Goal: Task Accomplishment & Management: Manage account settings

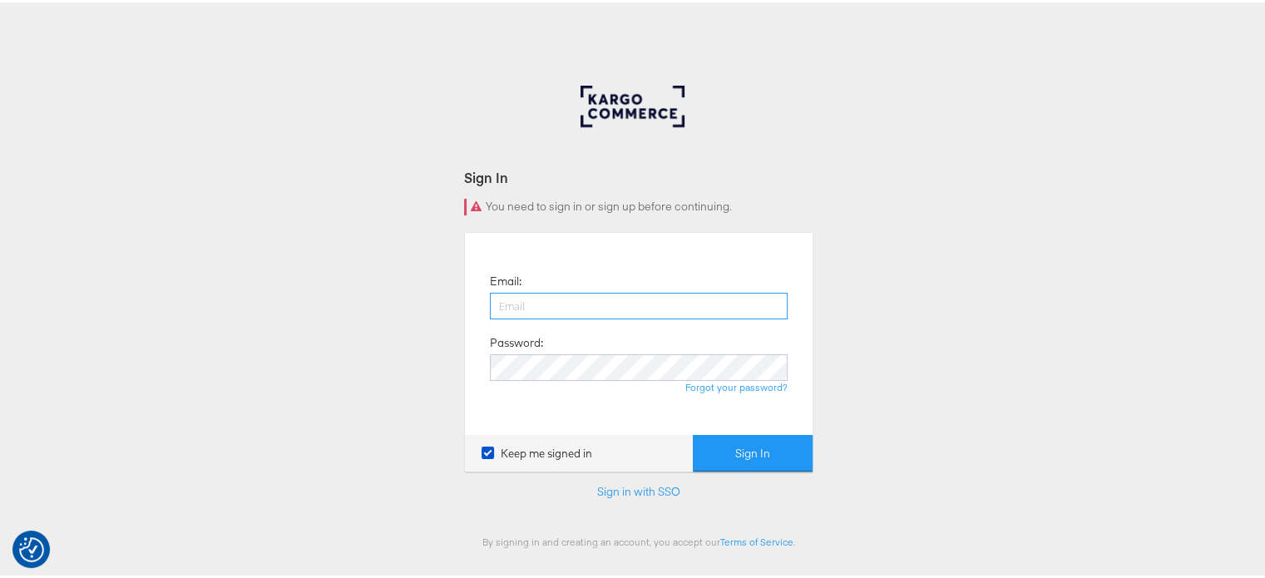
click at [549, 307] on input "email" at bounding box center [639, 303] width 298 height 27
type input "sudheer.bheemunipalli@kargo.com"
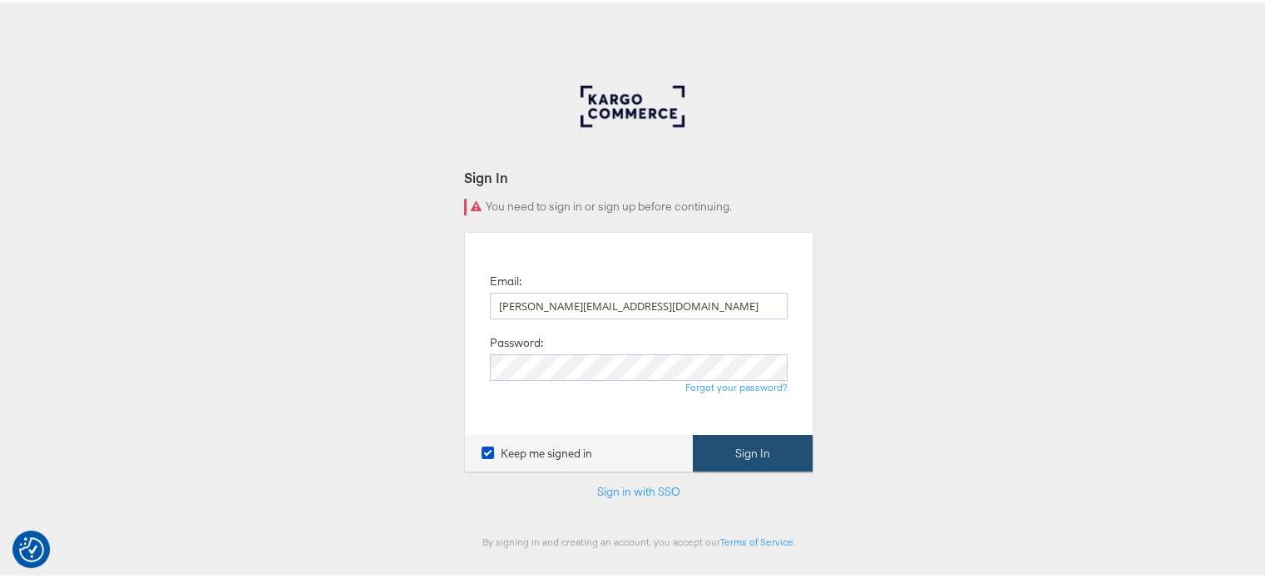
click at [757, 450] on button "Sign In" at bounding box center [753, 450] width 120 height 37
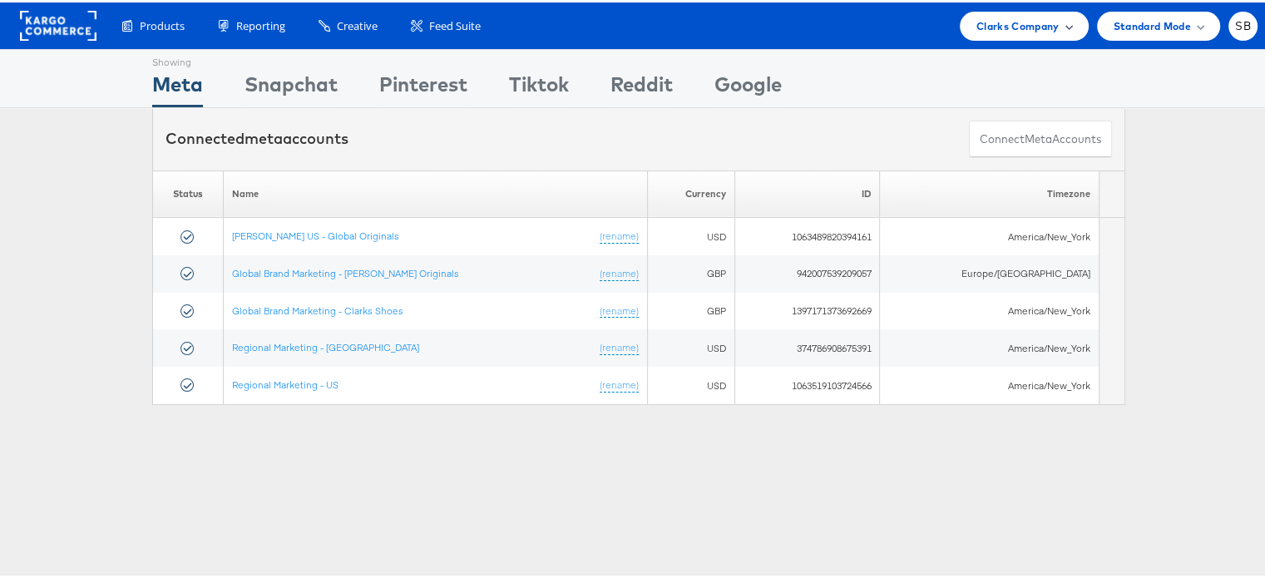
click at [1003, 17] on span "Clarks Company" at bounding box center [1017, 23] width 83 height 17
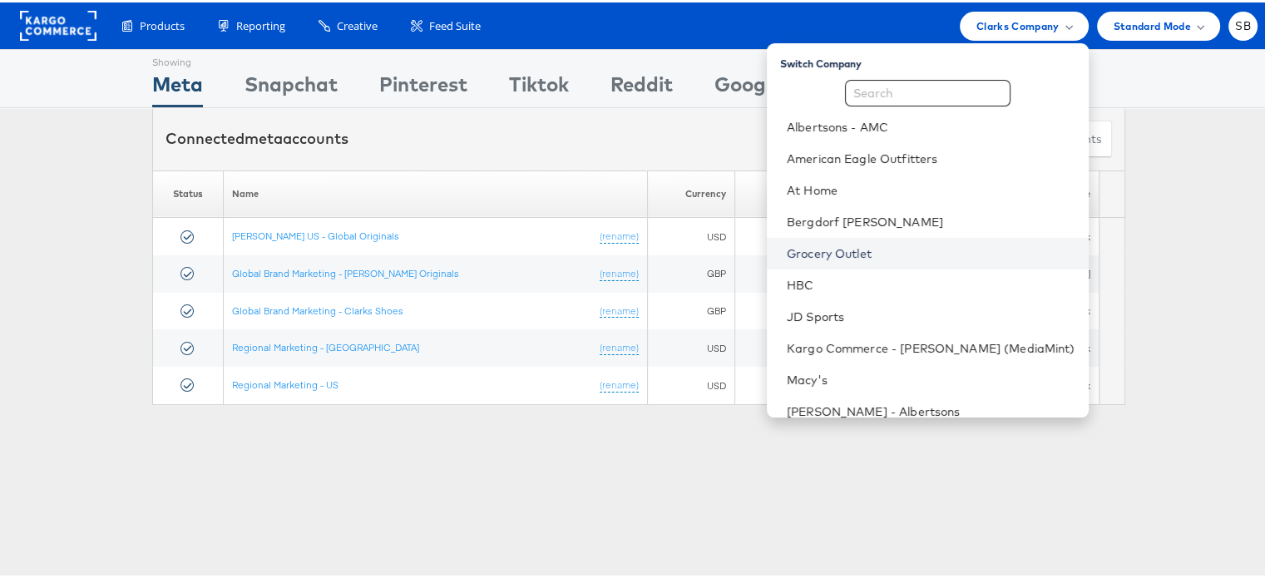
click at [887, 246] on link "Grocery Outlet" at bounding box center [931, 251] width 289 height 17
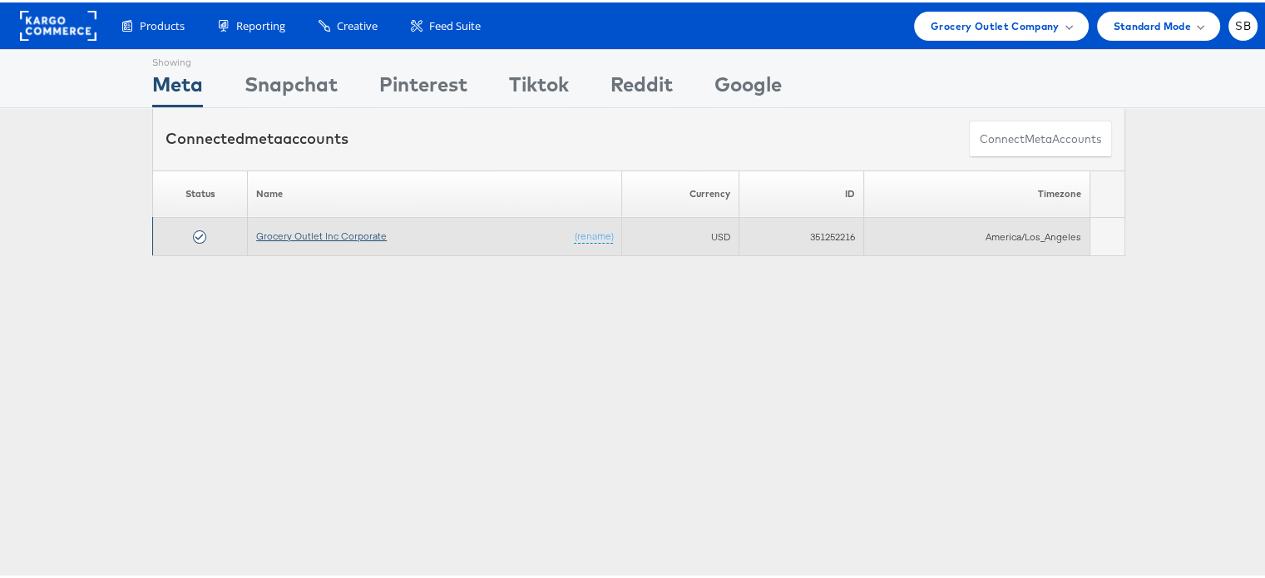
click at [314, 232] on link "Grocery Outlet Inc Corporate" at bounding box center [321, 233] width 131 height 12
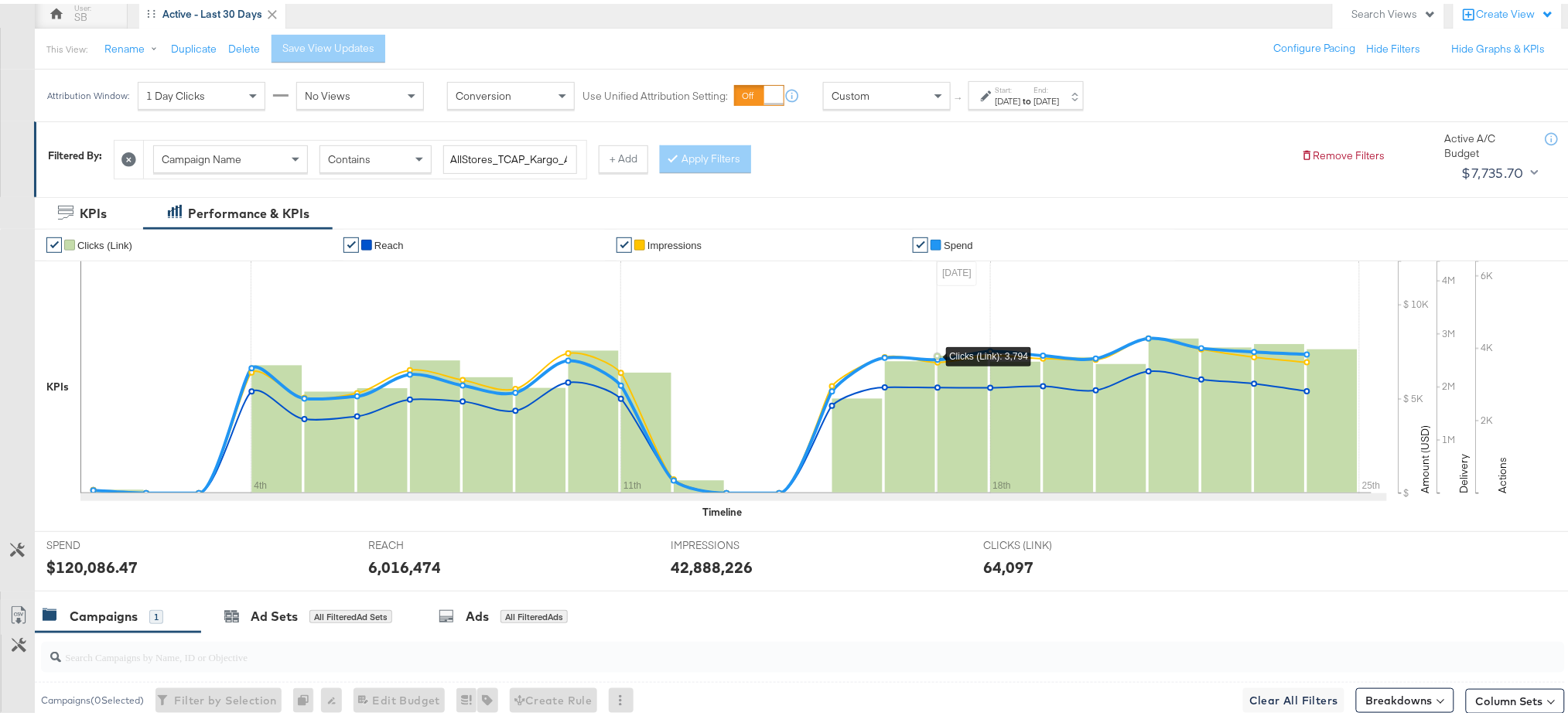
scroll to position [400, 0]
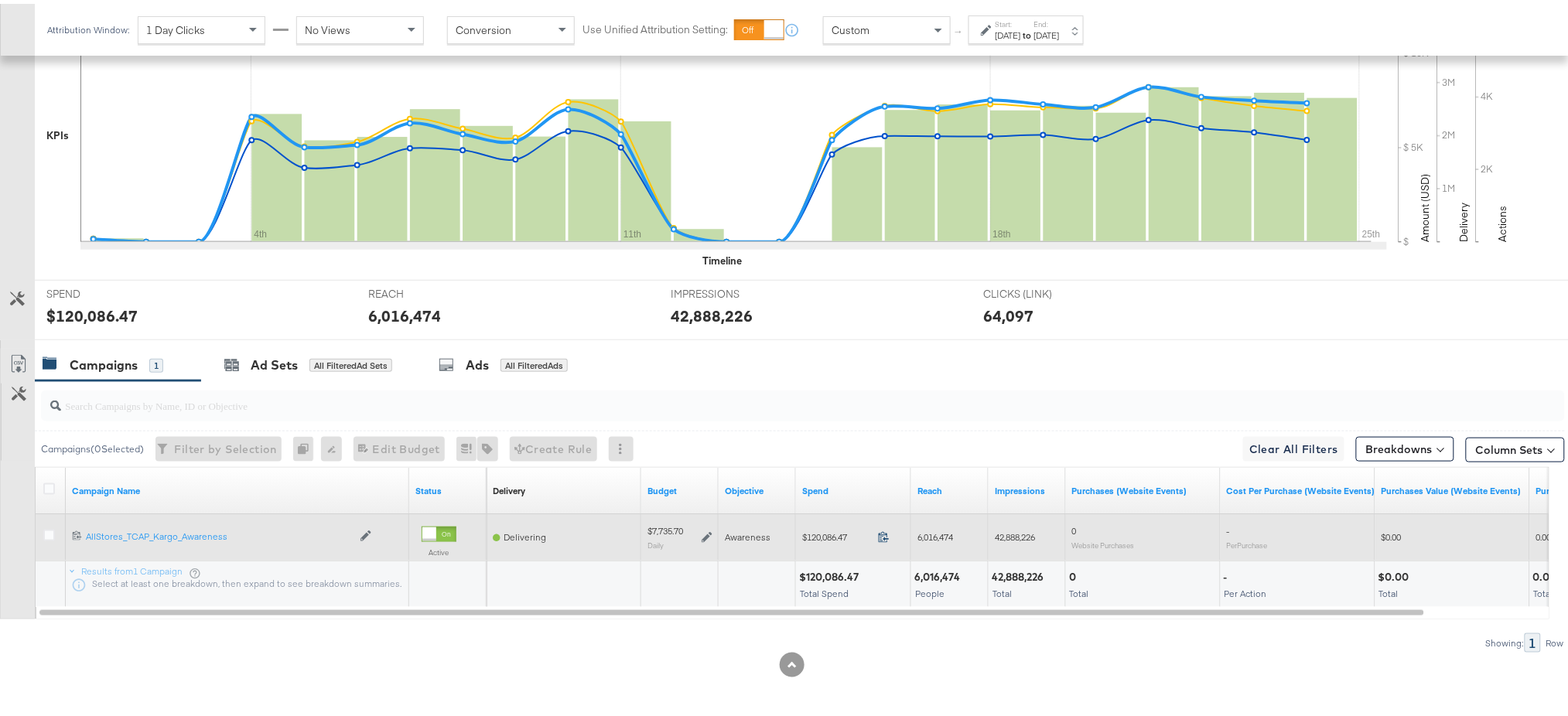
click at [884, 527] on div "120086.47" at bounding box center [888, 535] width 33 height 15
click at [884, 539] on icon at bounding box center [884, 533] width 11 height 11
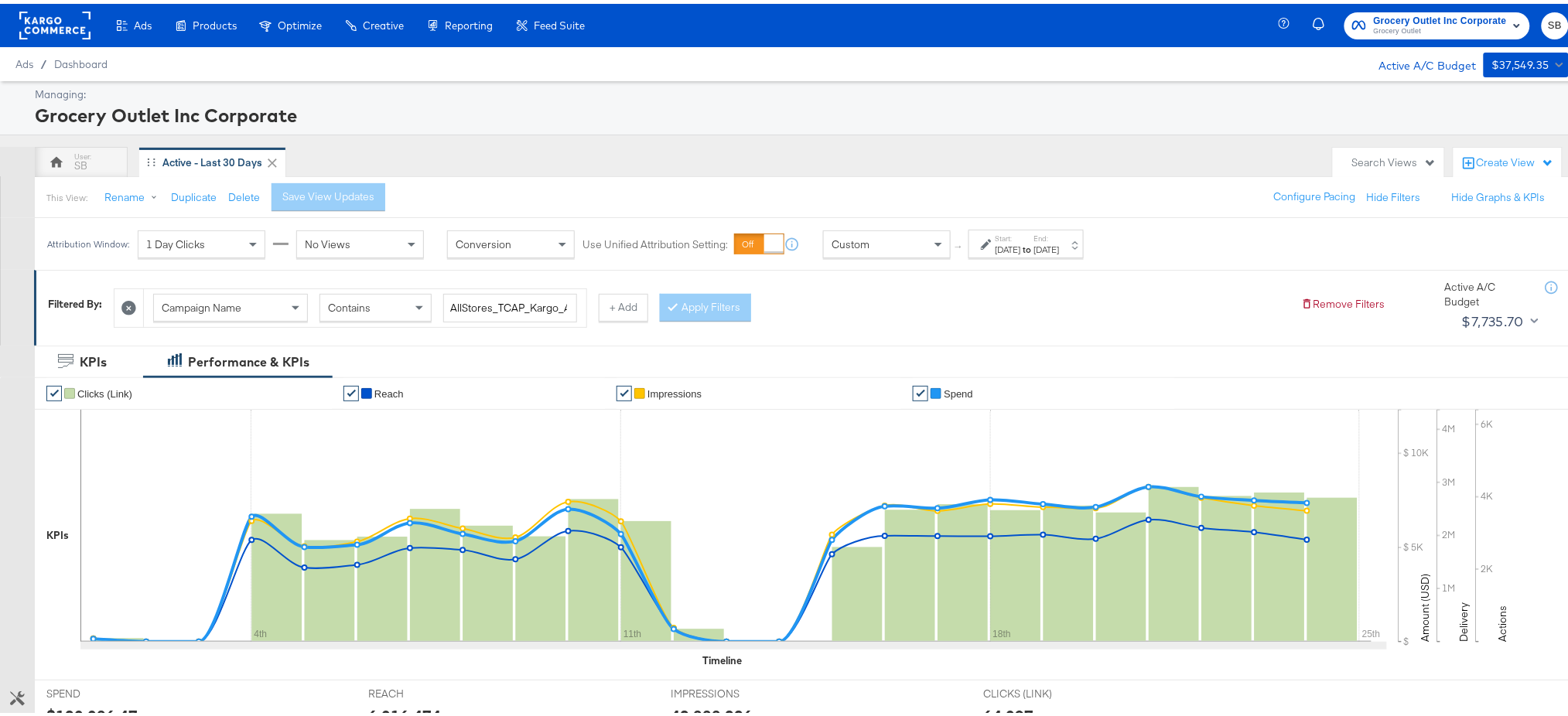
scroll to position [1, 0]
click at [53, 19] on rect at bounding box center [55, 20] width 72 height 28
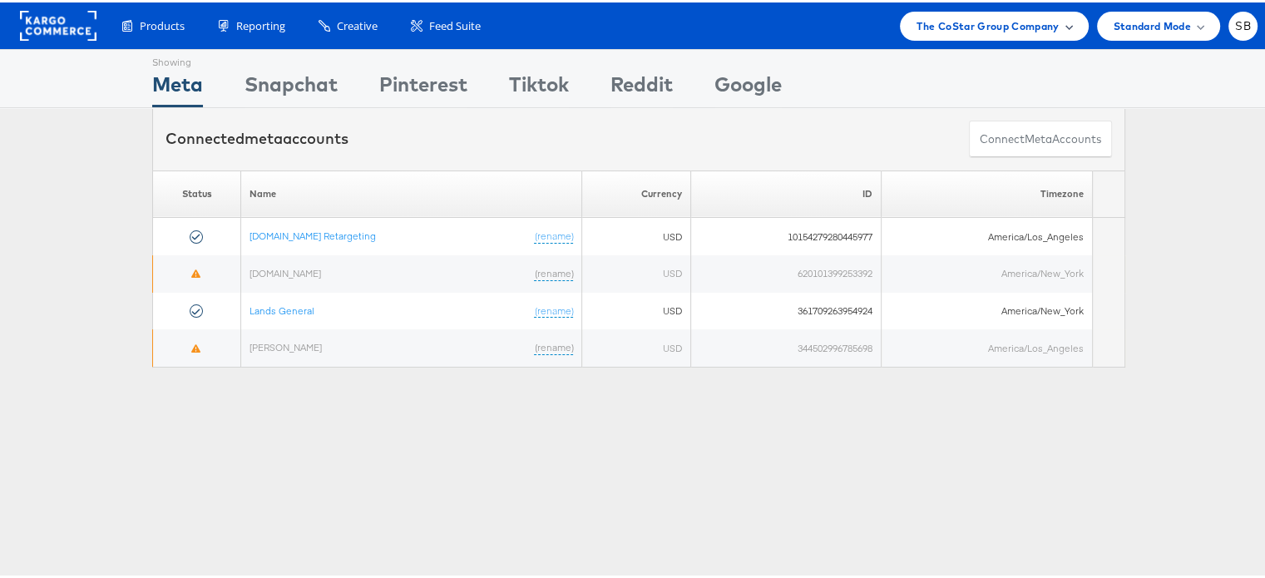
click at [927, 27] on span "The CoStar Group Company" at bounding box center [987, 23] width 142 height 17
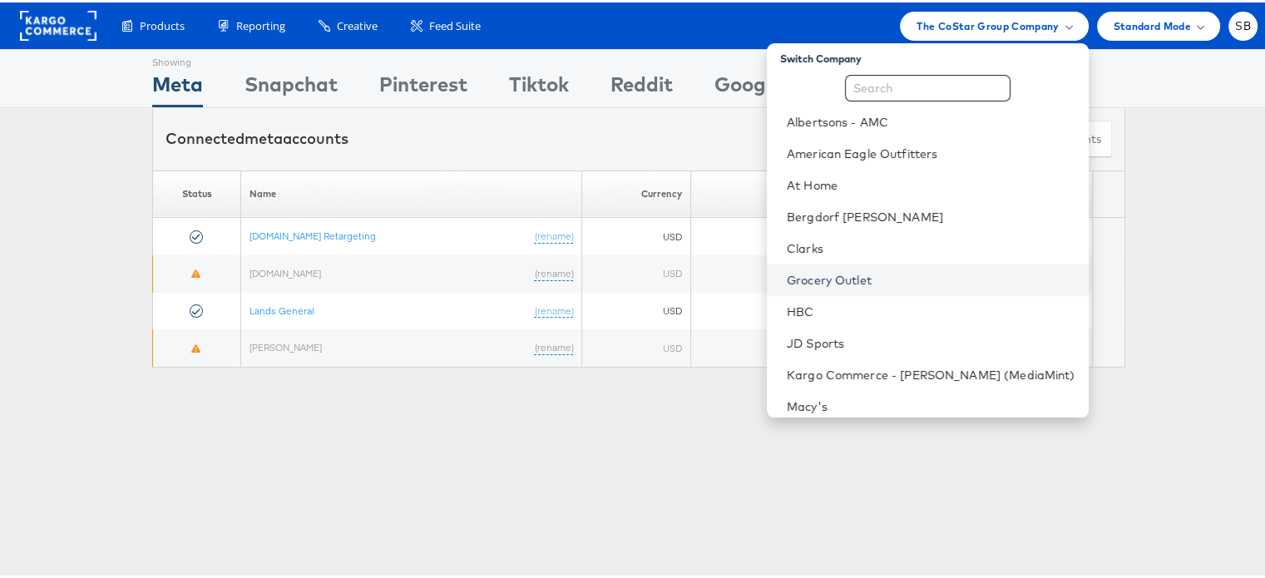
scroll to position [10, 0]
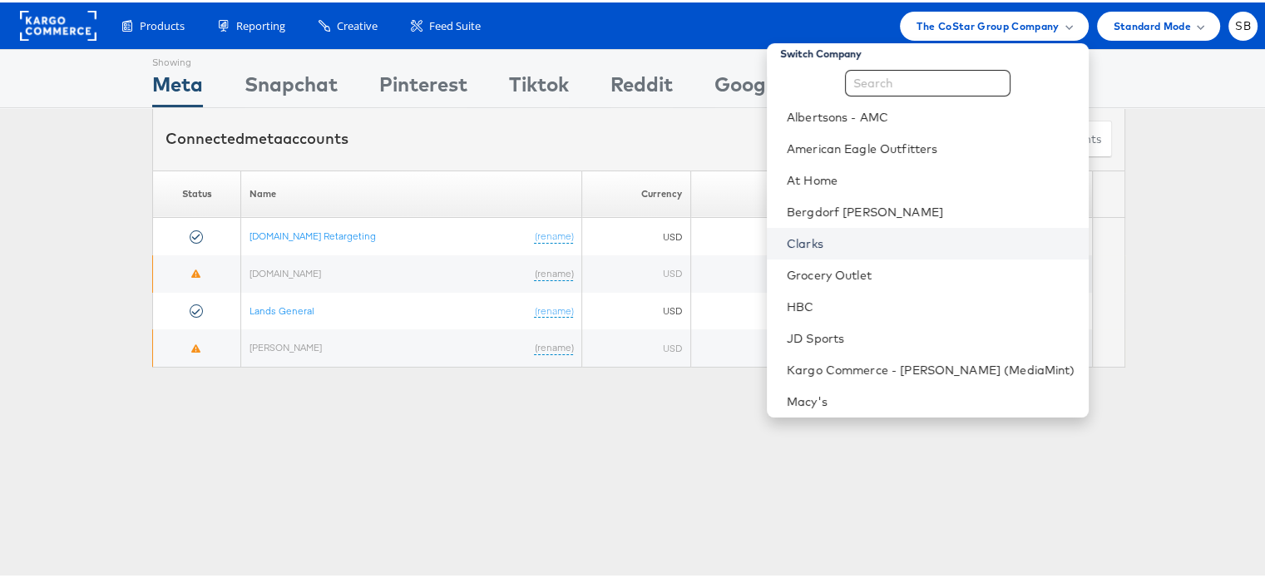
click at [834, 245] on link "Clarks" at bounding box center [931, 241] width 289 height 17
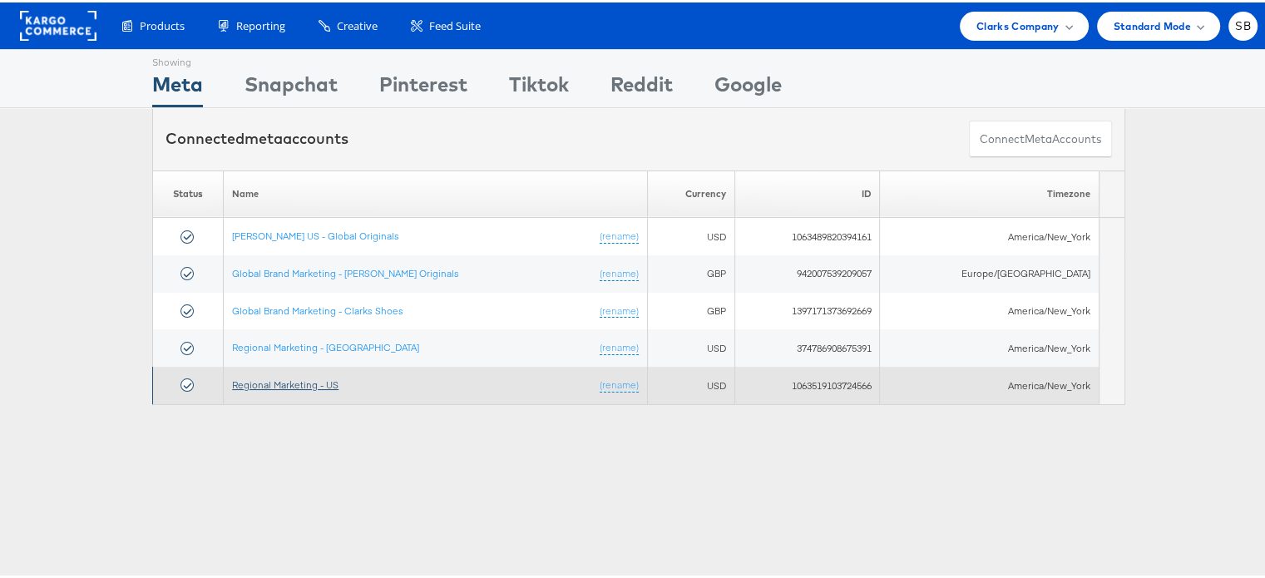
click at [285, 382] on link "Regional Marketing - US" at bounding box center [285, 382] width 106 height 12
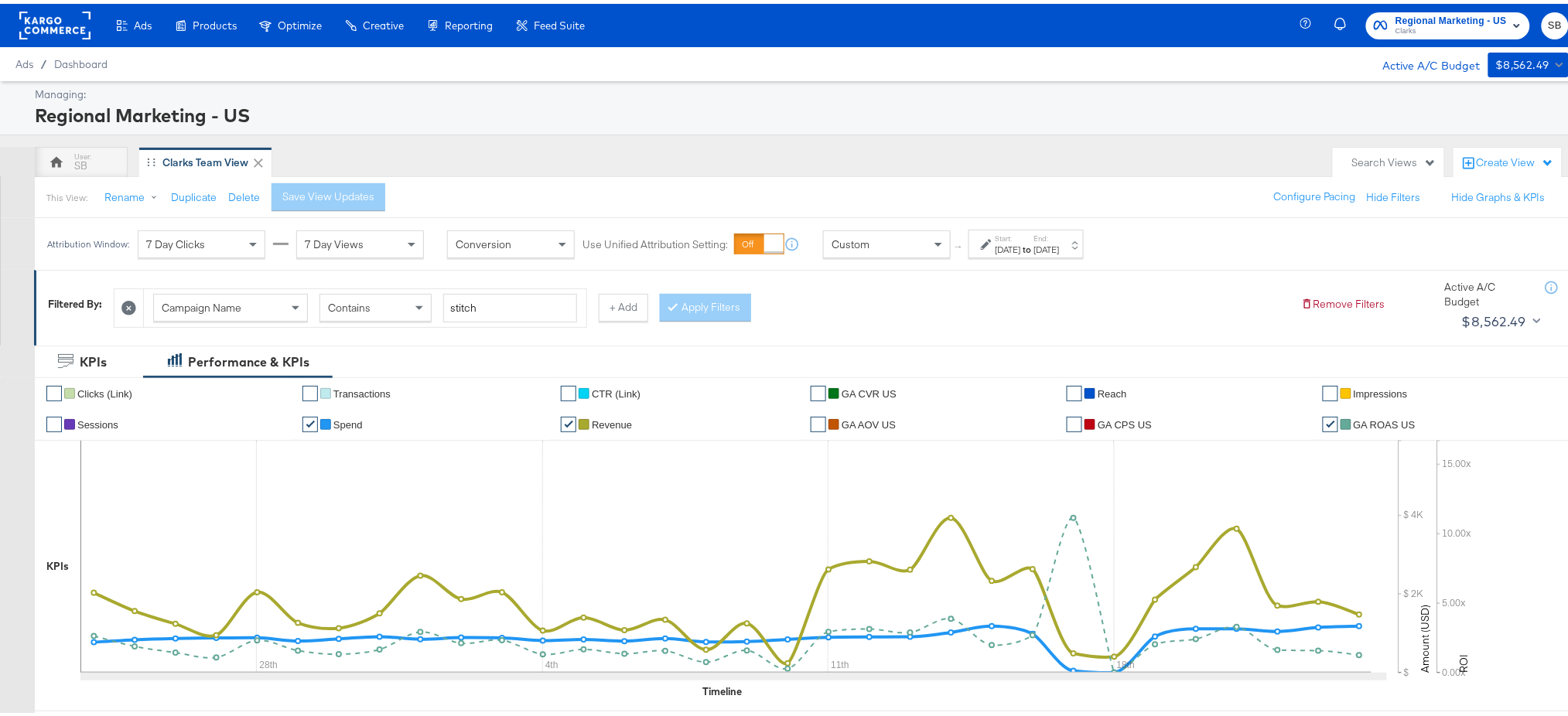
click at [1059, 239] on label "End:" at bounding box center [1046, 234] width 25 height 10
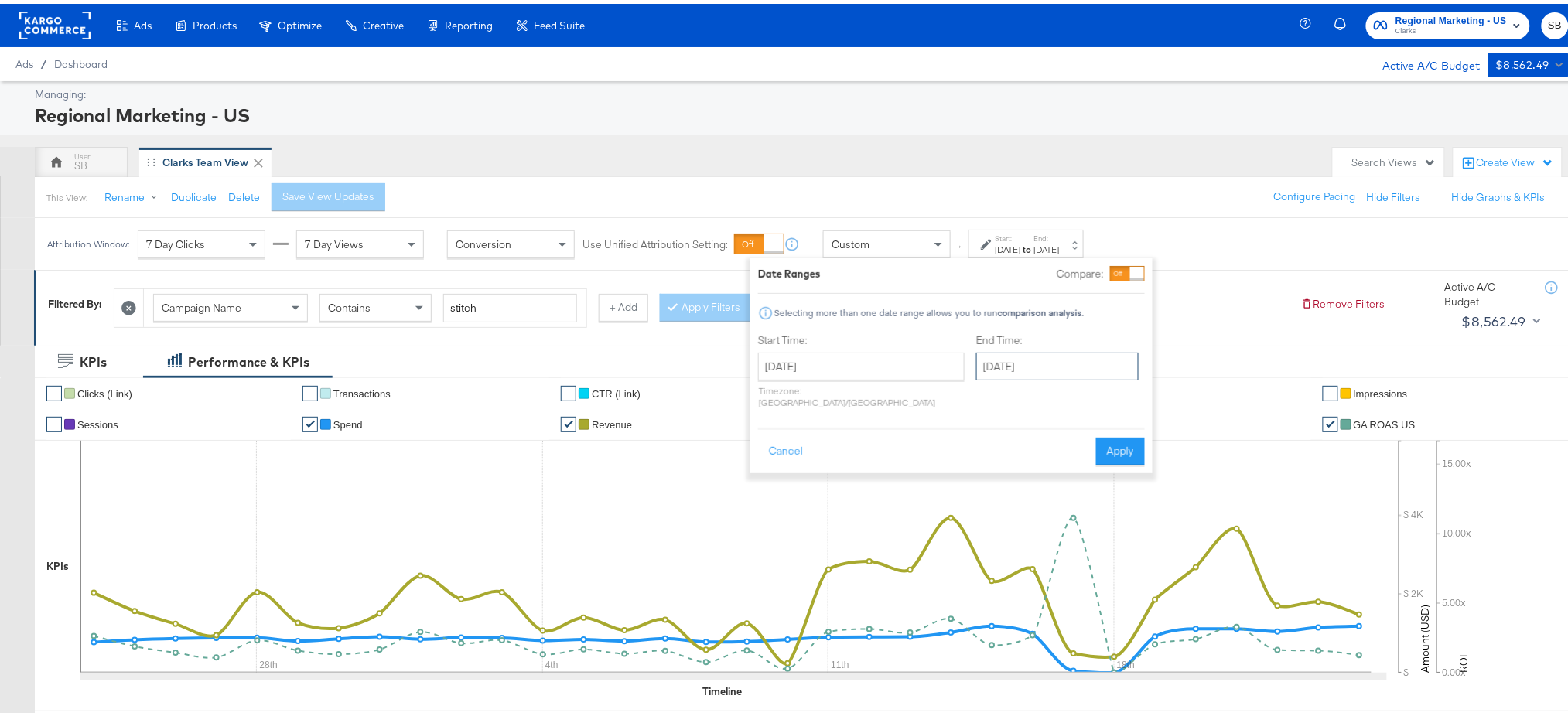
click at [1000, 356] on input "September 24th 2025" at bounding box center [1057, 363] width 163 height 28
click at [1140, 397] on span "›" at bounding box center [1152, 394] width 24 height 23
click at [981, 390] on span "‹" at bounding box center [993, 394] width 24 height 23
click at [981, 400] on span "‹" at bounding box center [993, 394] width 24 height 23
click at [981, 525] on td "24" at bounding box center [994, 527] width 26 height 21
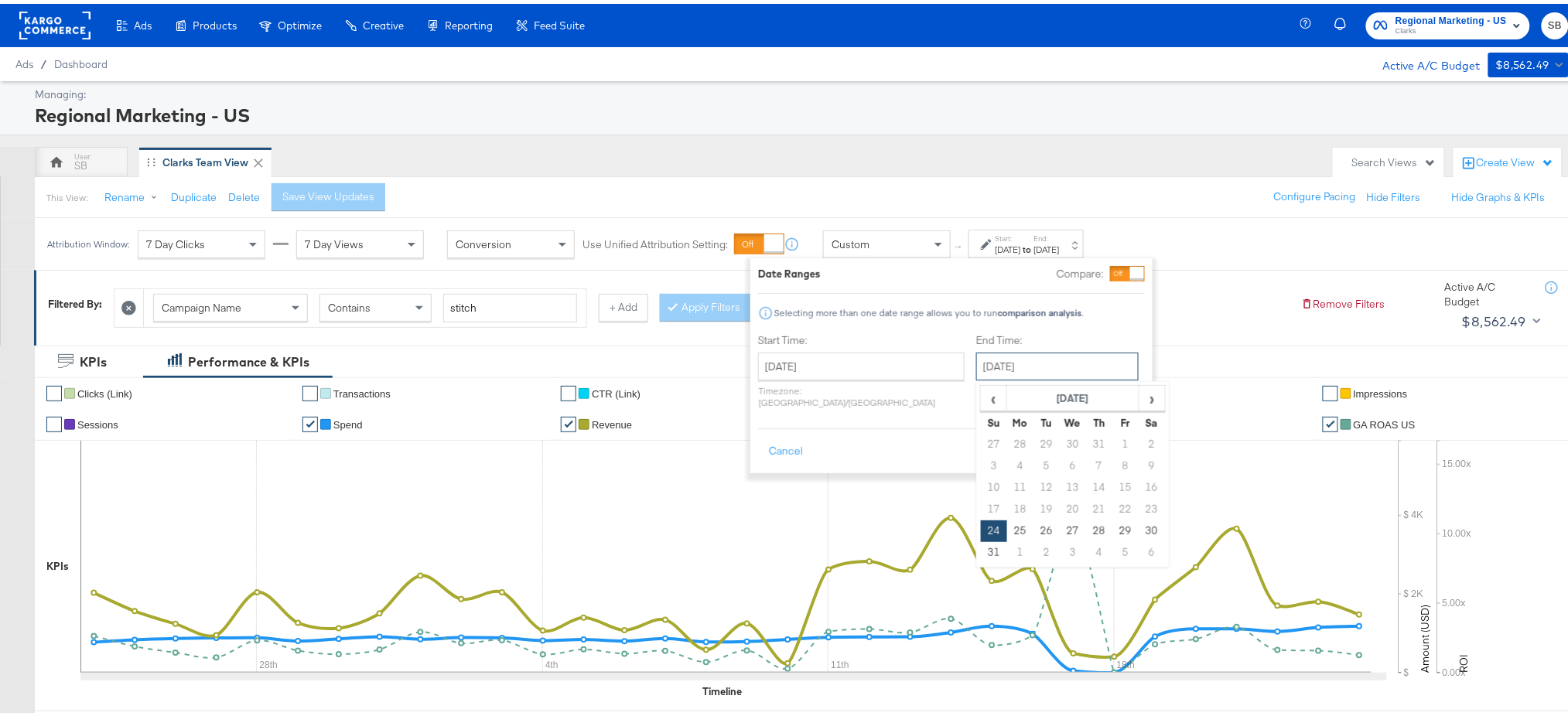
click at [977, 371] on input "August 24th 2025" at bounding box center [1057, 363] width 163 height 28
click at [1140, 397] on span "›" at bounding box center [1152, 394] width 24 height 23
click at [1059, 495] on td "24" at bounding box center [1072, 505] width 26 height 21
type input "September 24th 2025"
click at [1114, 439] on button "Apply" at bounding box center [1120, 448] width 48 height 28
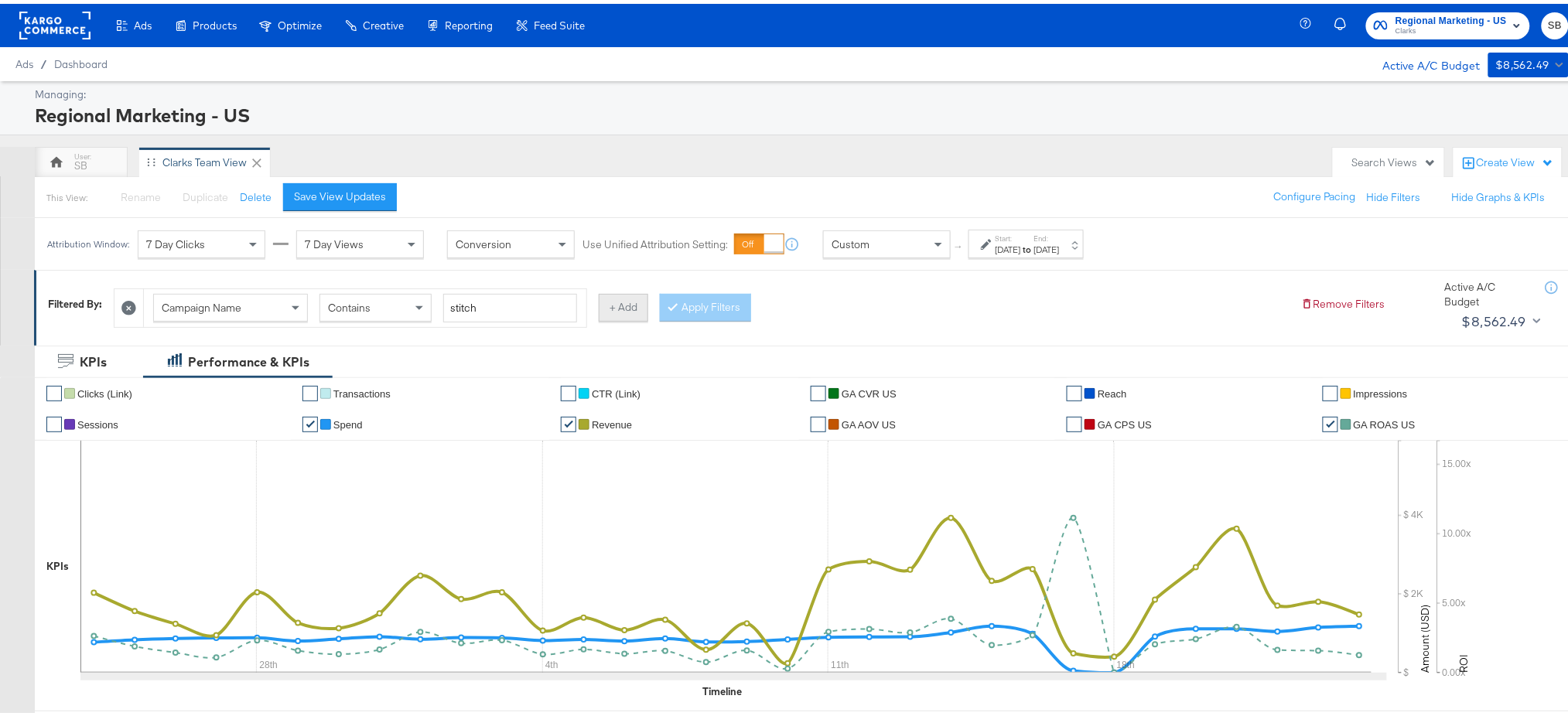
click at [636, 307] on button "+ Add" at bounding box center [623, 304] width 49 height 28
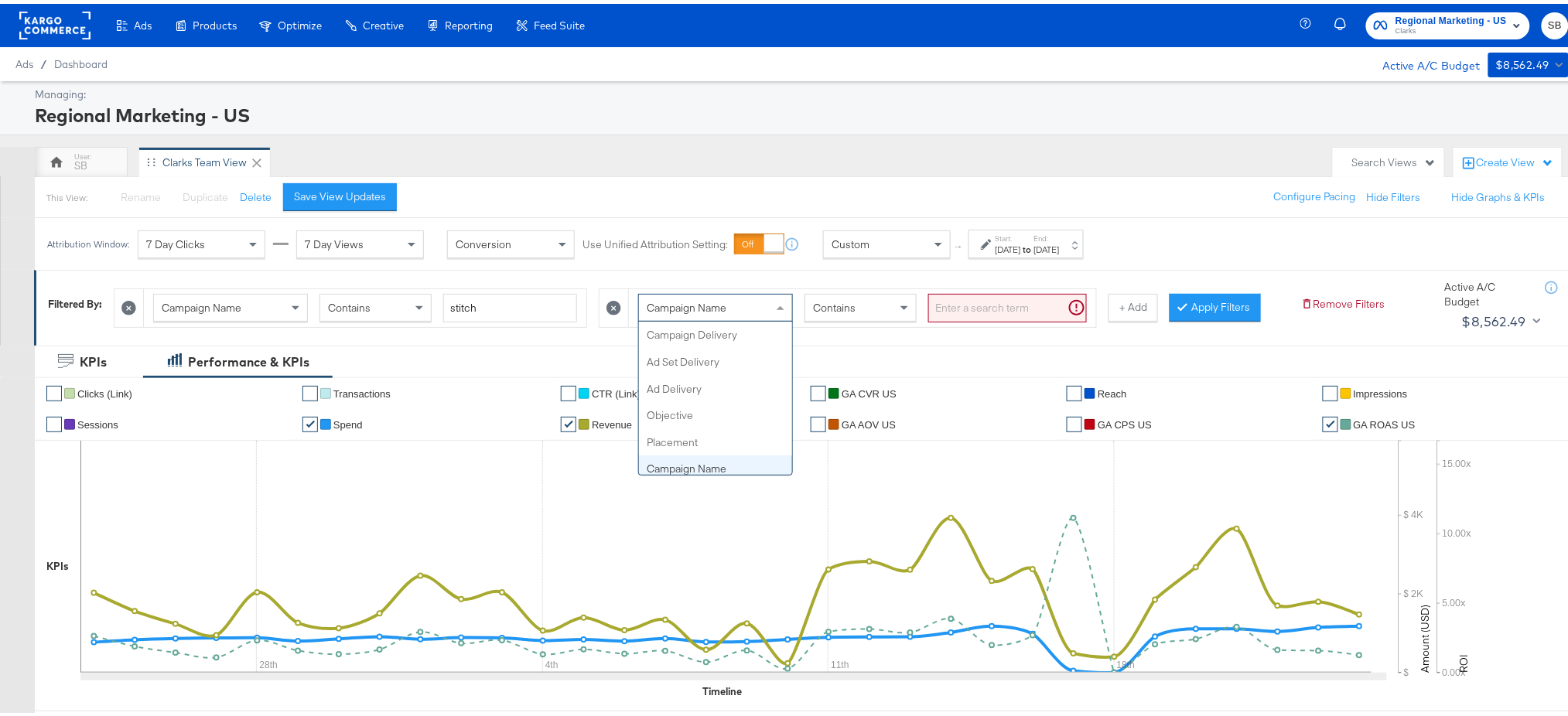
scroll to position [133, 0]
click at [734, 306] on div "Campaign Name" at bounding box center [715, 304] width 153 height 26
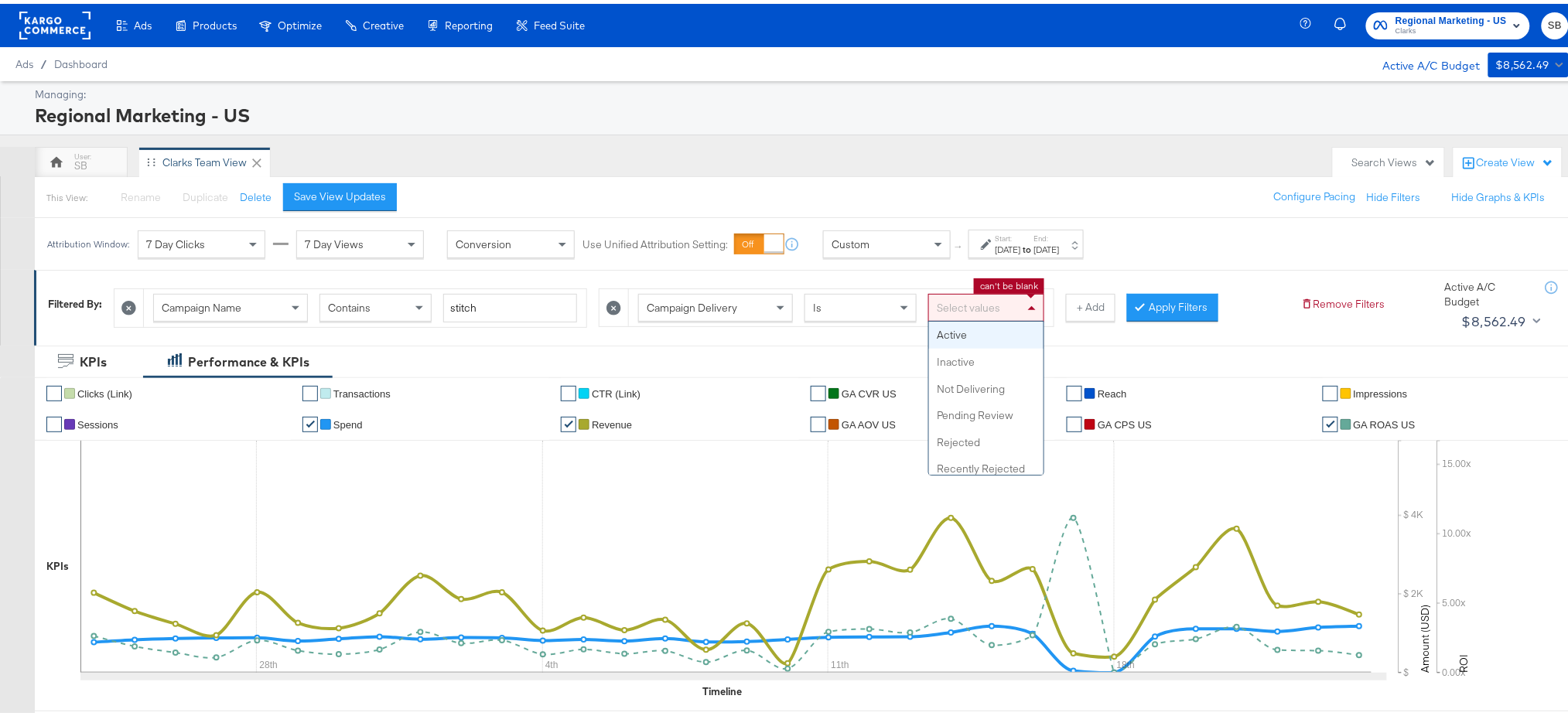
click at [990, 302] on div "Select values" at bounding box center [986, 304] width 114 height 26
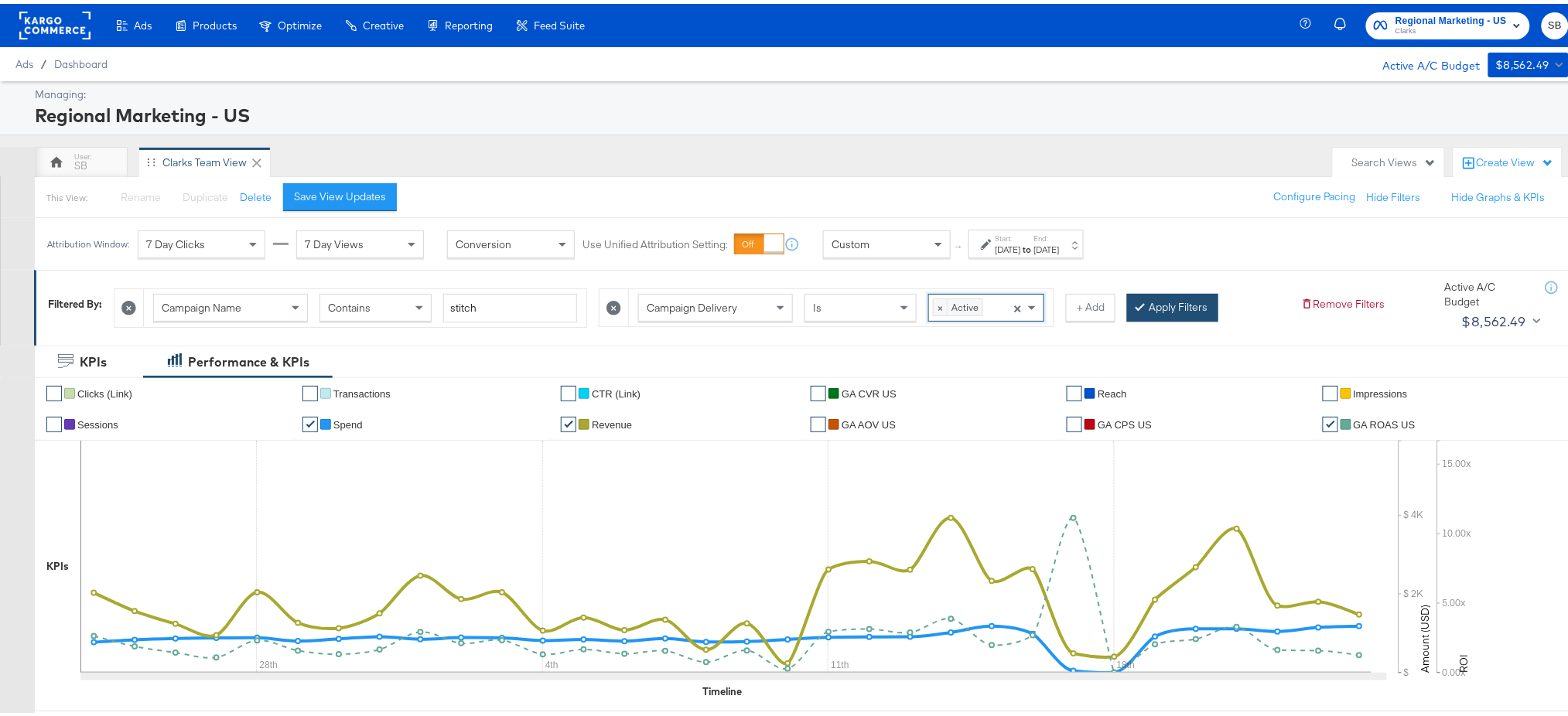
click at [1165, 298] on button "Apply Filters" at bounding box center [1173, 304] width 91 height 28
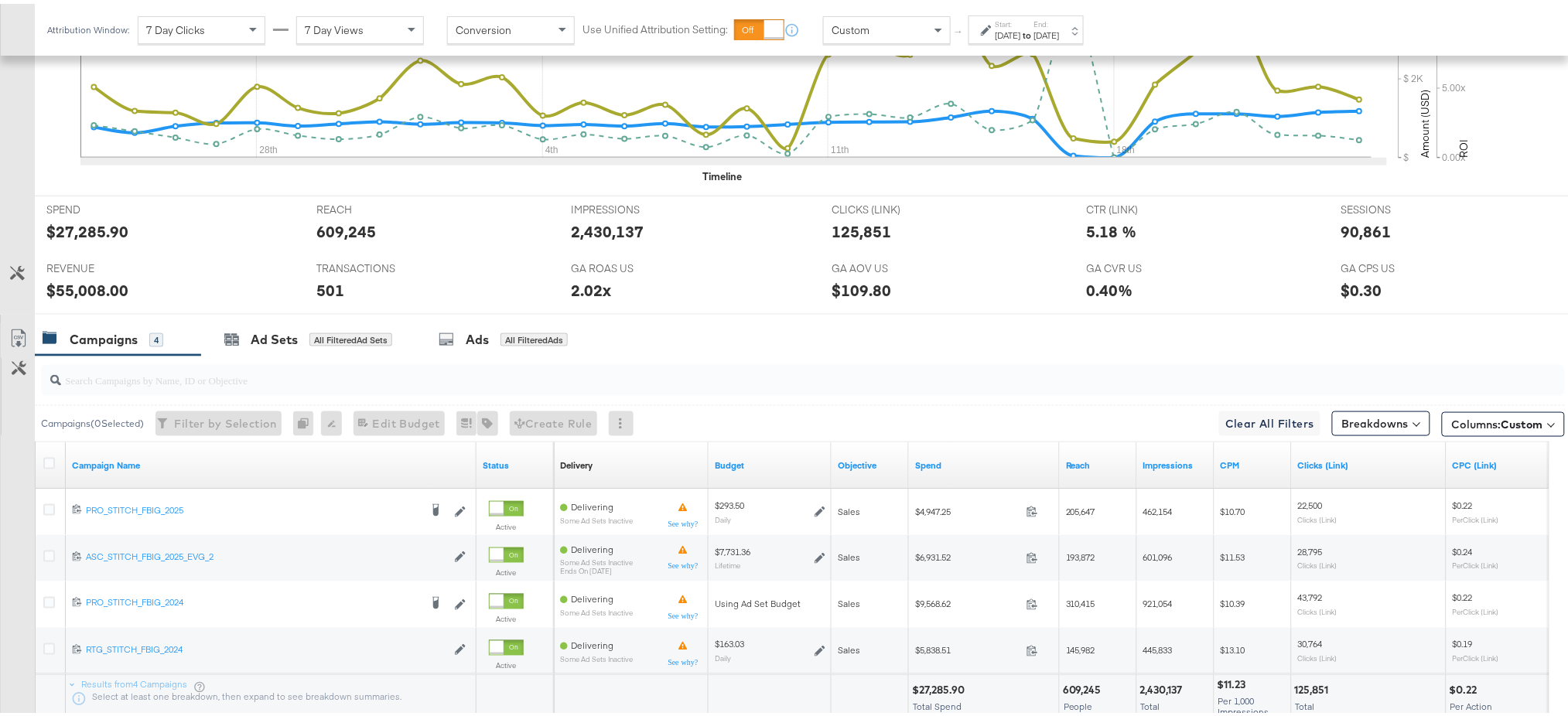
scroll to position [629, 0]
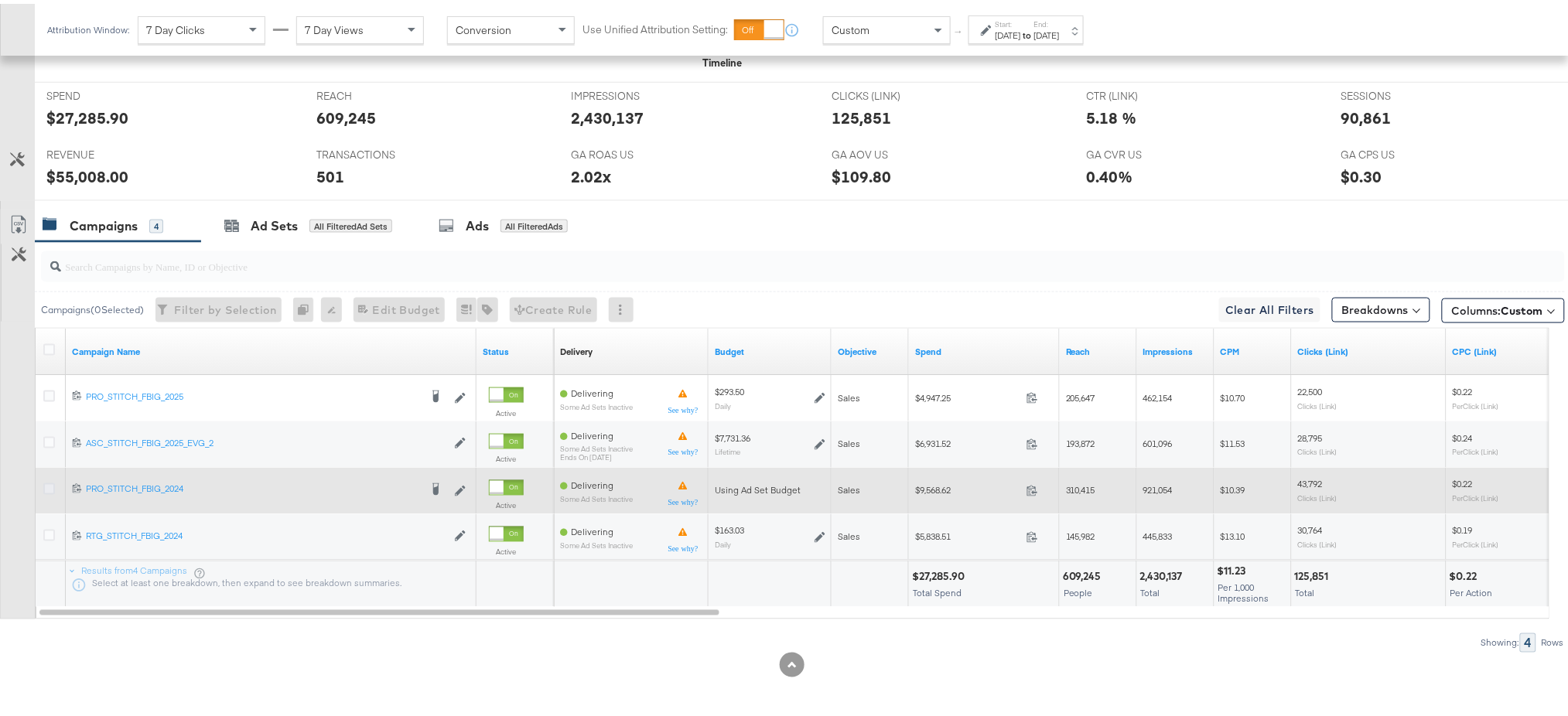
click at [45, 482] on icon at bounding box center [49, 485] width 11 height 11
click at [0, 0] on input "checkbox" at bounding box center [0, 0] width 0 height 0
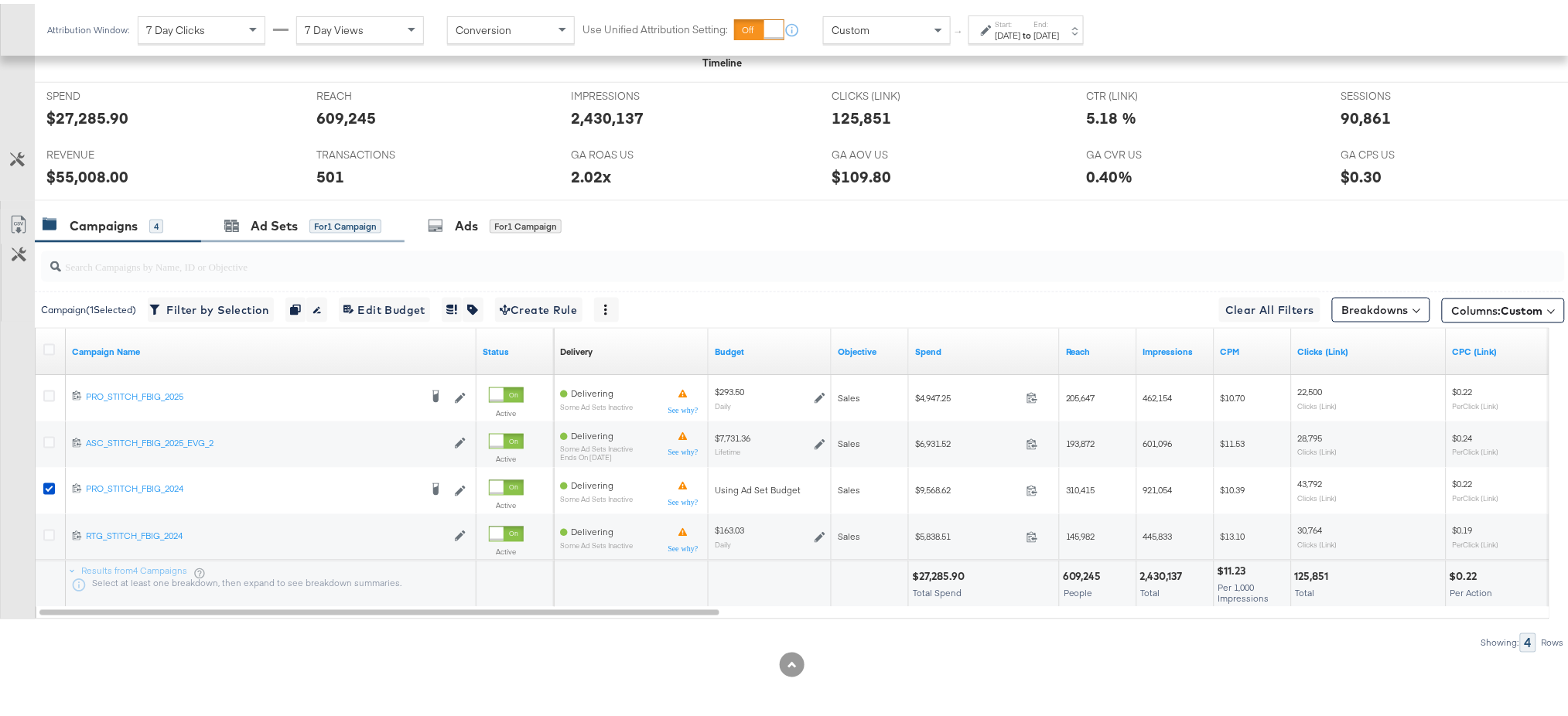
click at [266, 236] on div "Ad Sets for 1 Campaign" at bounding box center [302, 222] width 204 height 33
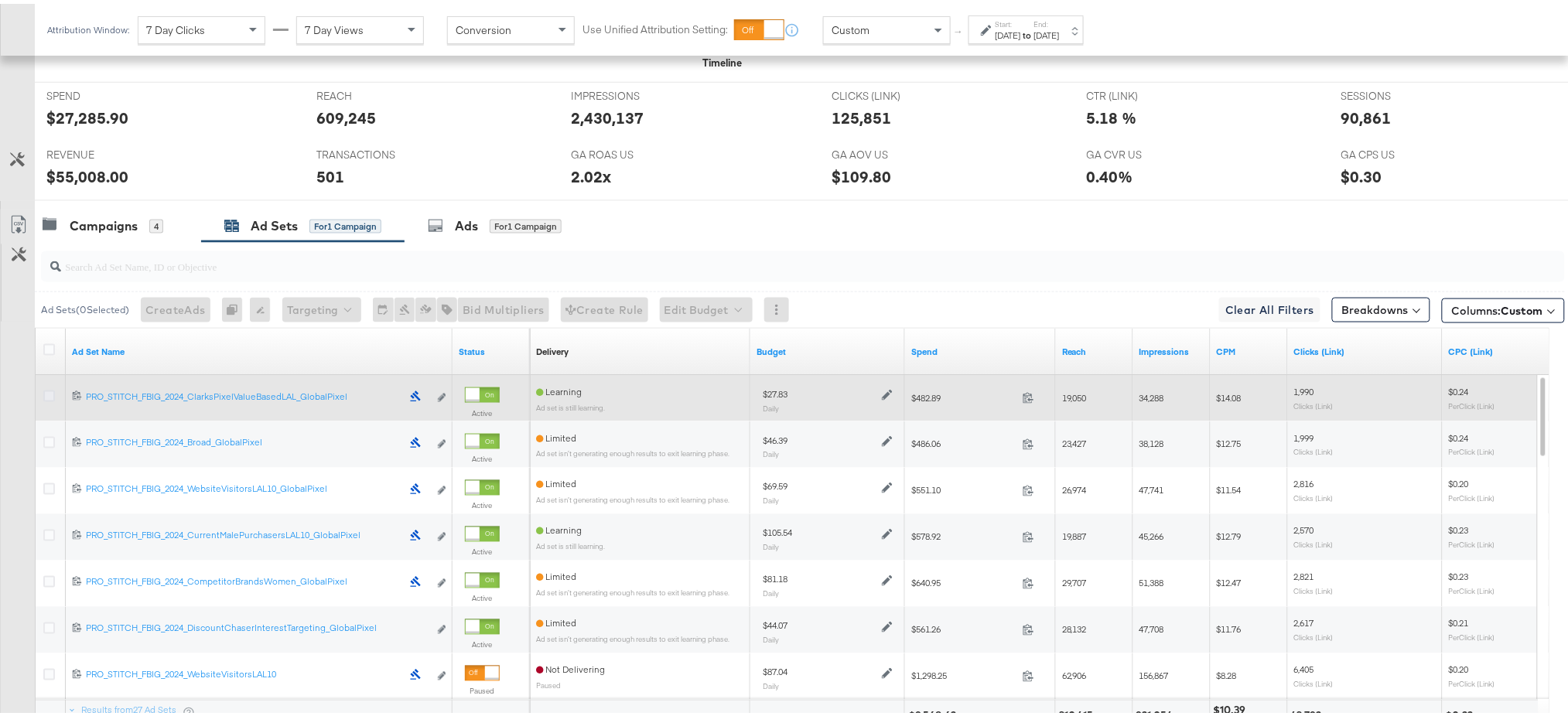
click at [47, 389] on icon at bounding box center [49, 392] width 11 height 11
click at [0, 0] on input "checkbox" at bounding box center [0, 0] width 0 height 0
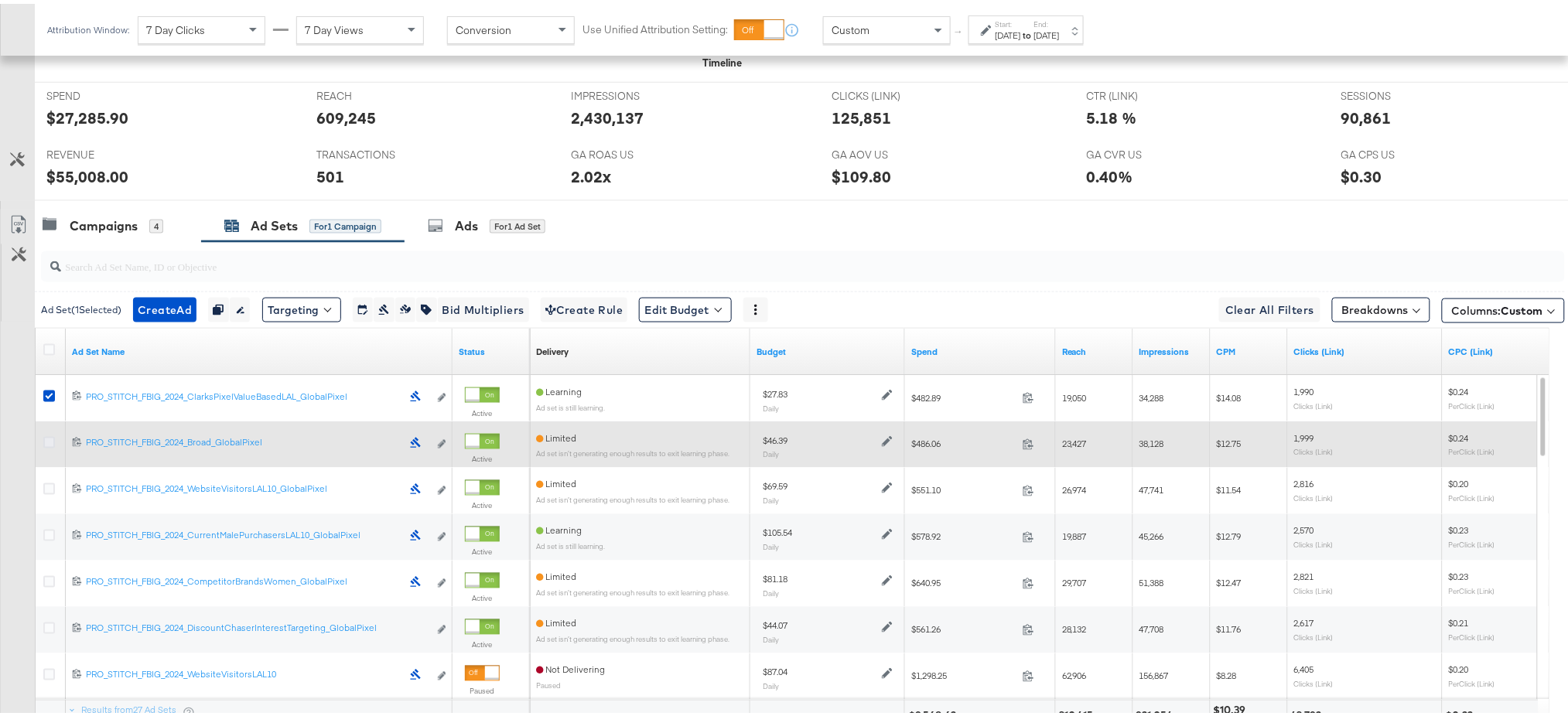
click at [48, 433] on icon at bounding box center [49, 439] width 11 height 11
click at [0, 0] on input "checkbox" at bounding box center [0, 0] width 0 height 0
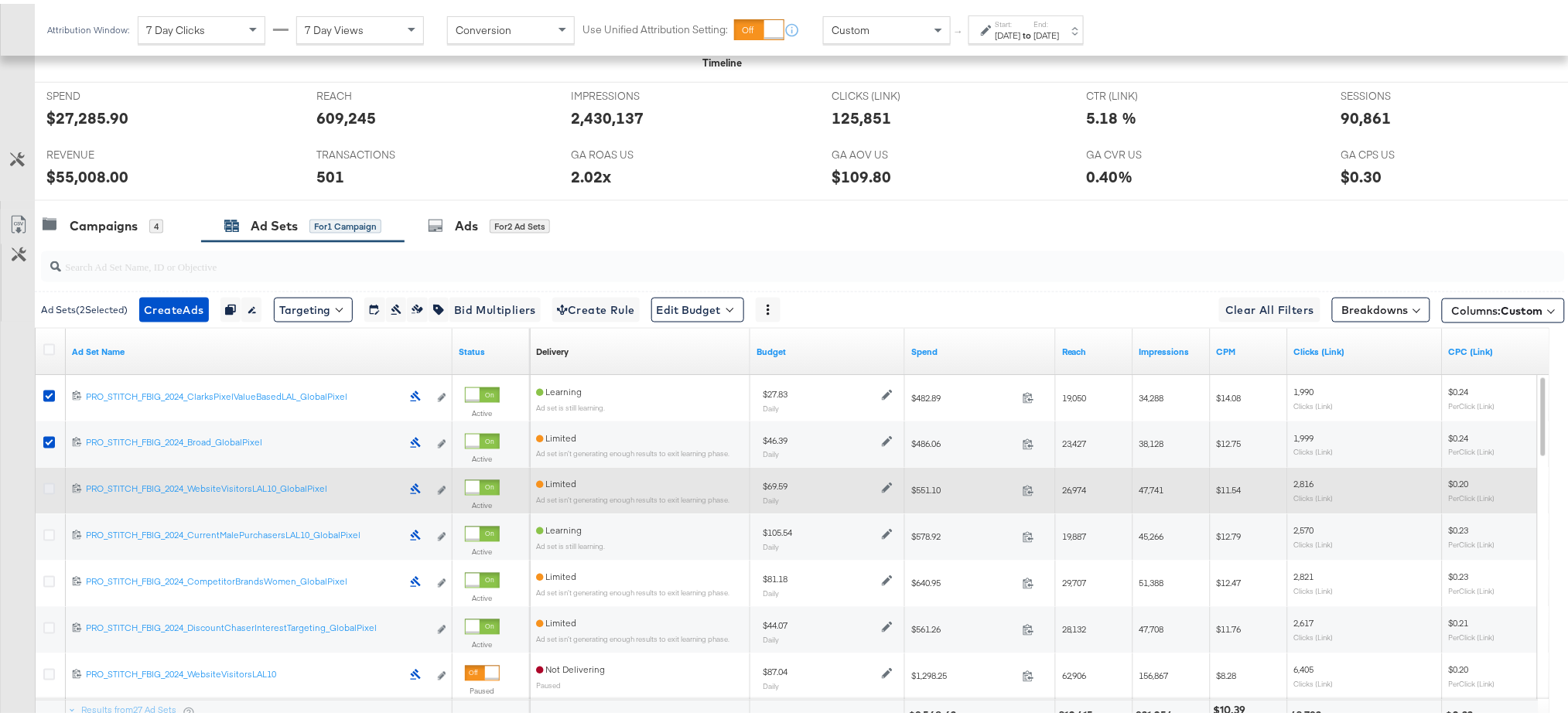
click at [49, 482] on icon at bounding box center [49, 485] width 11 height 11
click at [0, 0] on input "checkbox" at bounding box center [0, 0] width 0 height 0
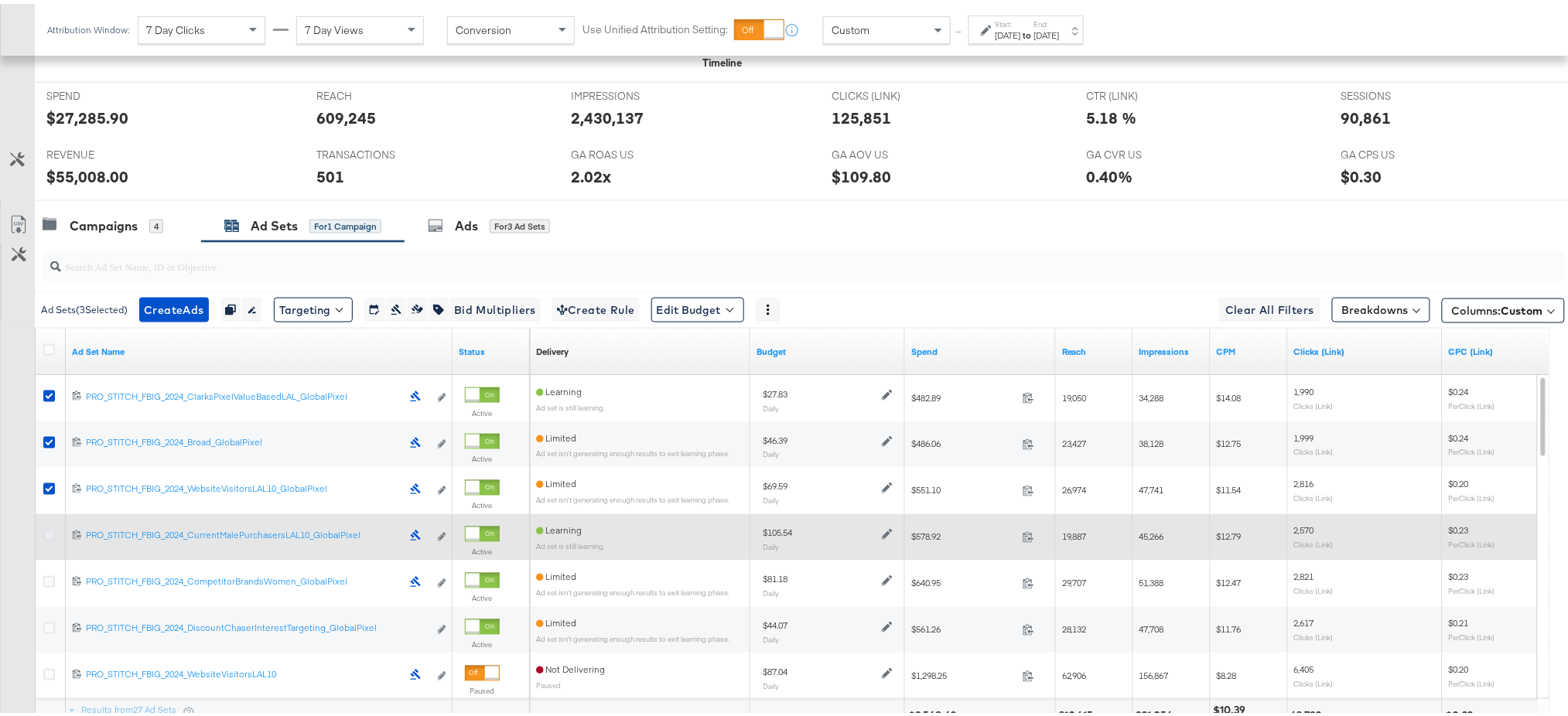
click at [46, 530] on icon at bounding box center [49, 532] width 11 height 11
click at [0, 0] on input "checkbox" at bounding box center [0, 0] width 0 height 0
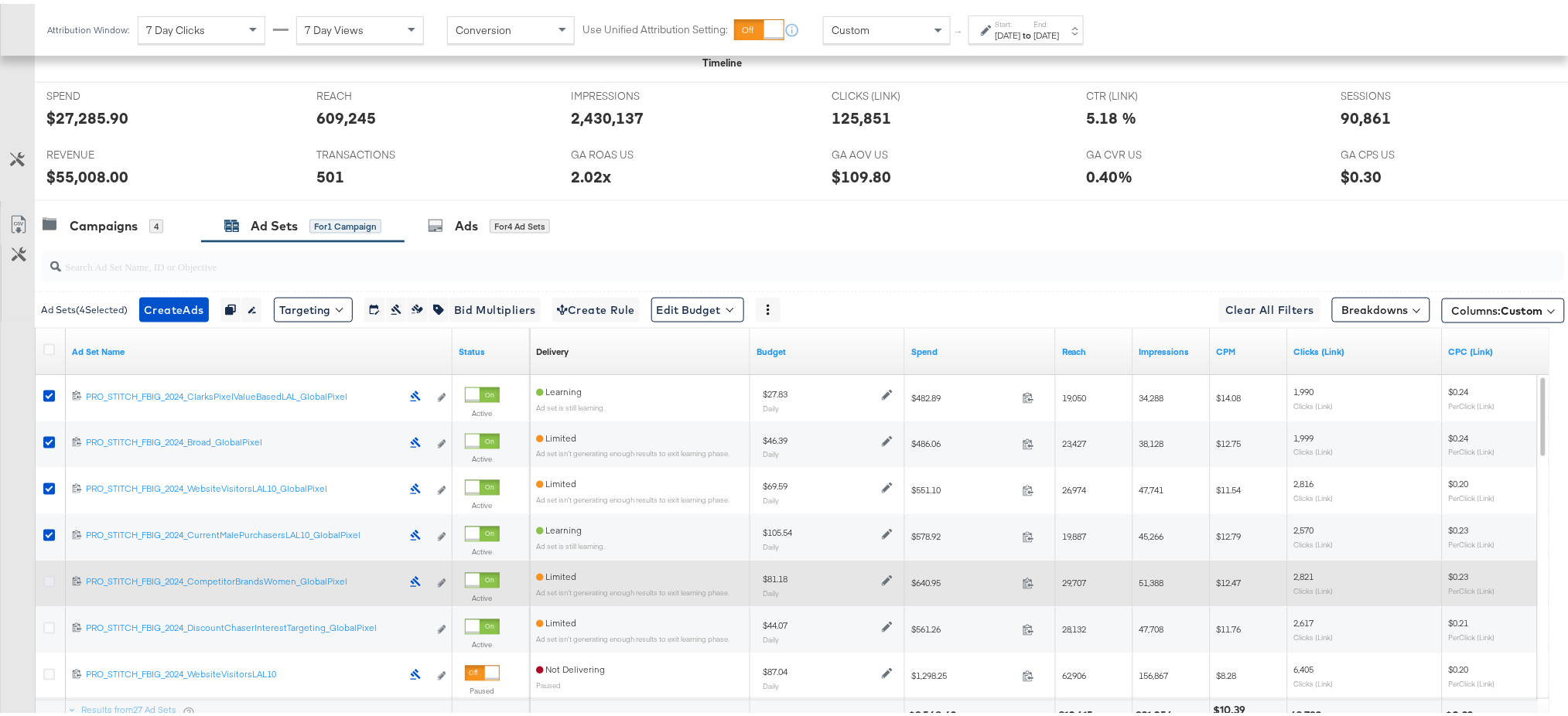
click at [47, 576] on icon at bounding box center [49, 577] width 11 height 11
click at [0, 0] on input "checkbox" at bounding box center [0, 0] width 0 height 0
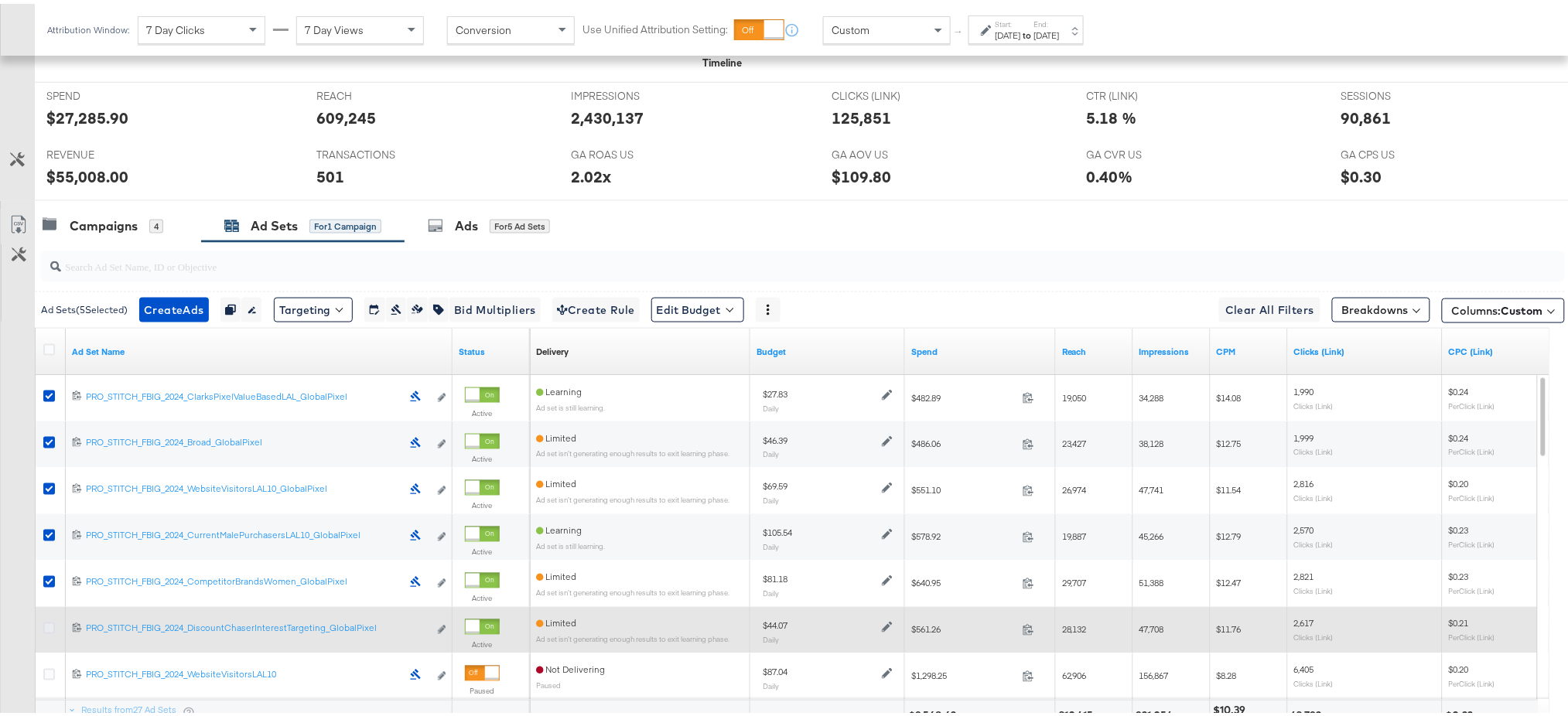
click at [49, 618] on icon at bounding box center [49, 624] width 11 height 11
click at [0, 0] on input "checkbox" at bounding box center [0, 0] width 0 height 0
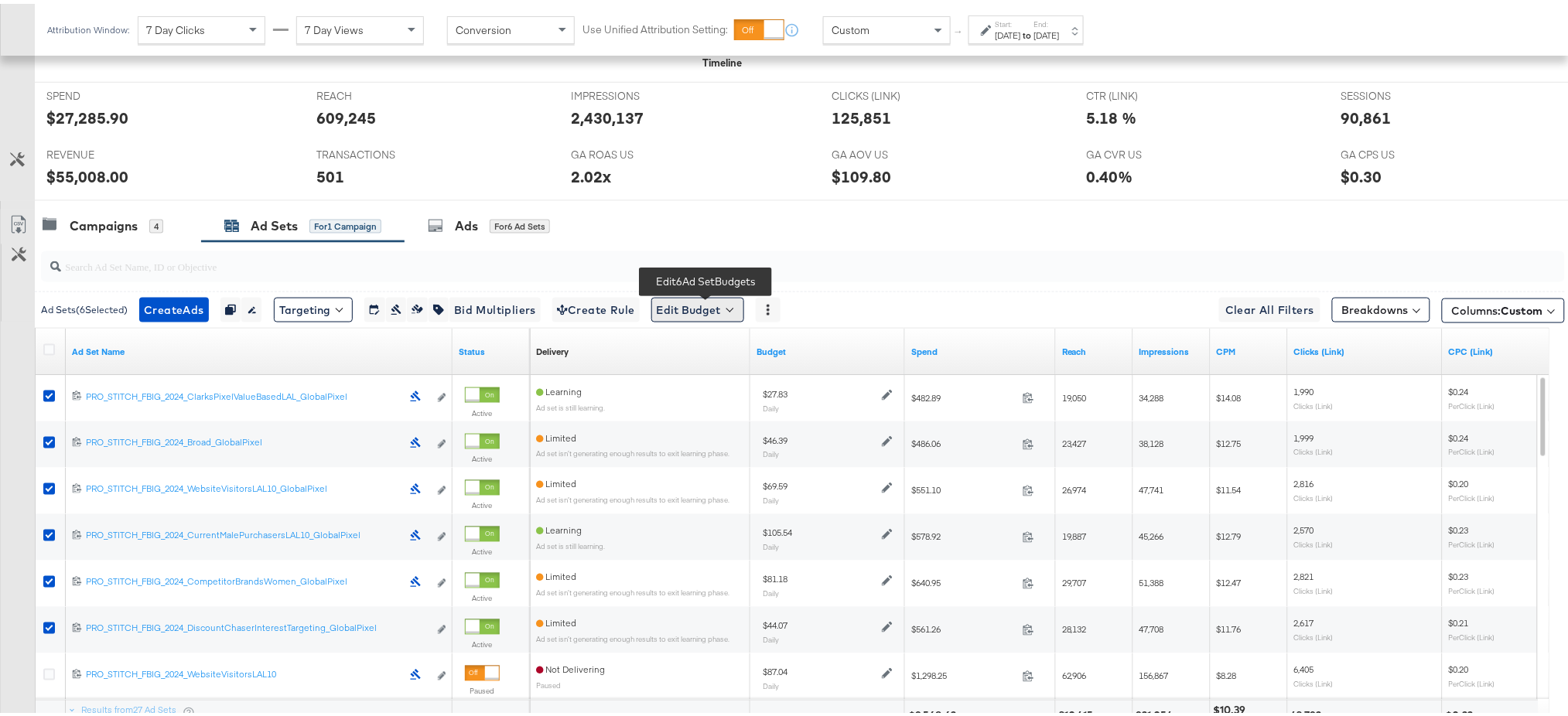
click at [709, 296] on button "Edit Budget" at bounding box center [698, 306] width 93 height 25
click at [700, 350] on span "Edit Ad Set Budget" at bounding box center [702, 347] width 88 height 20
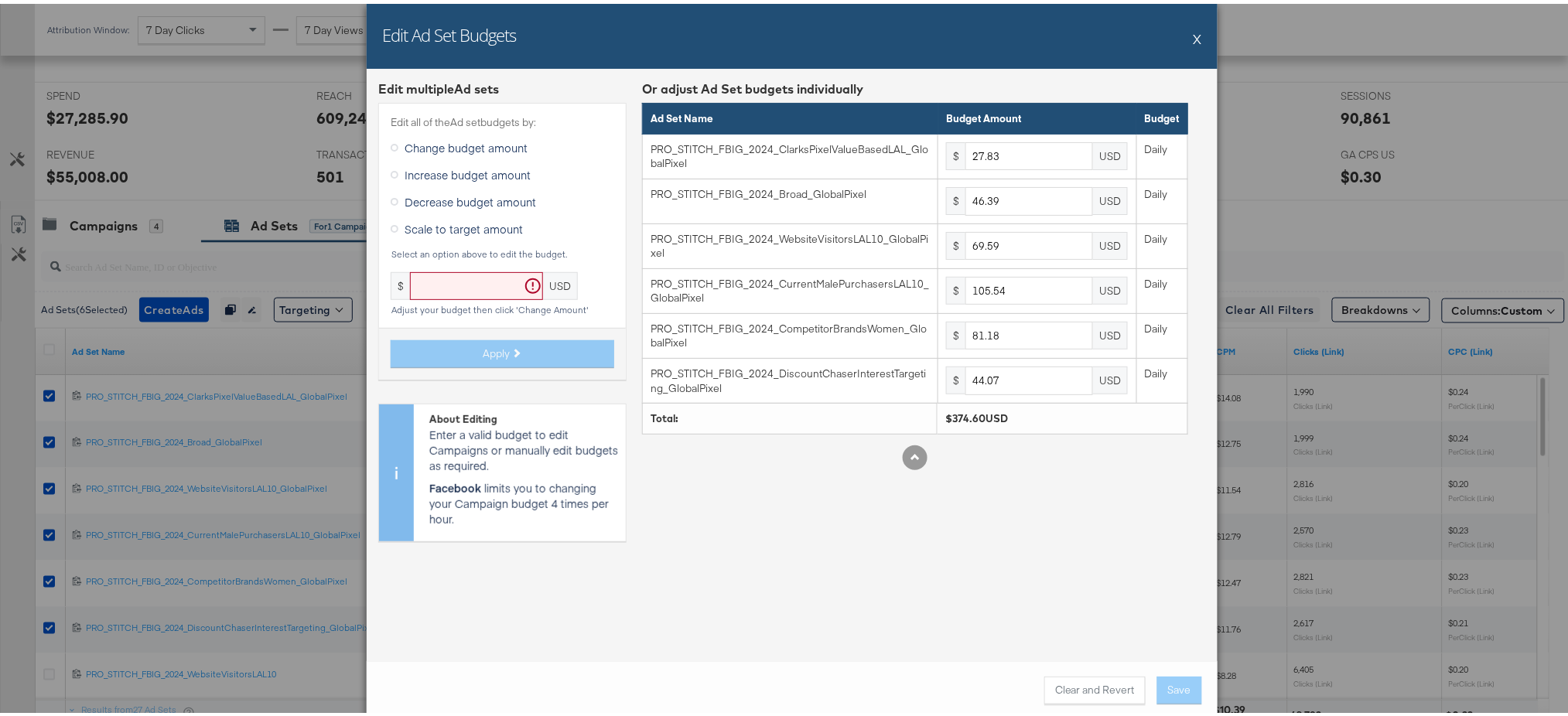
click at [1193, 36] on button "X" at bounding box center [1197, 34] width 8 height 31
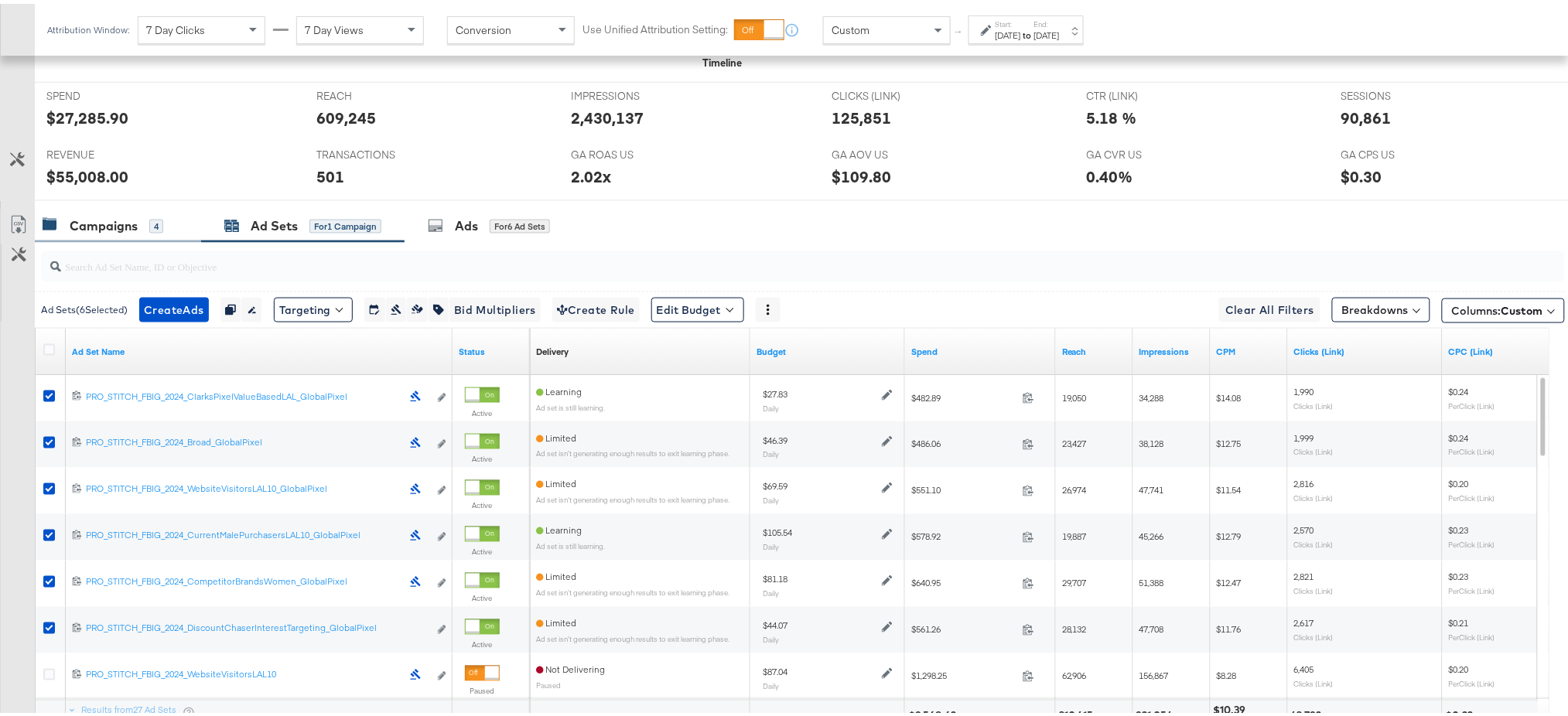
click at [110, 223] on div "Campaigns" at bounding box center [103, 222] width 68 height 18
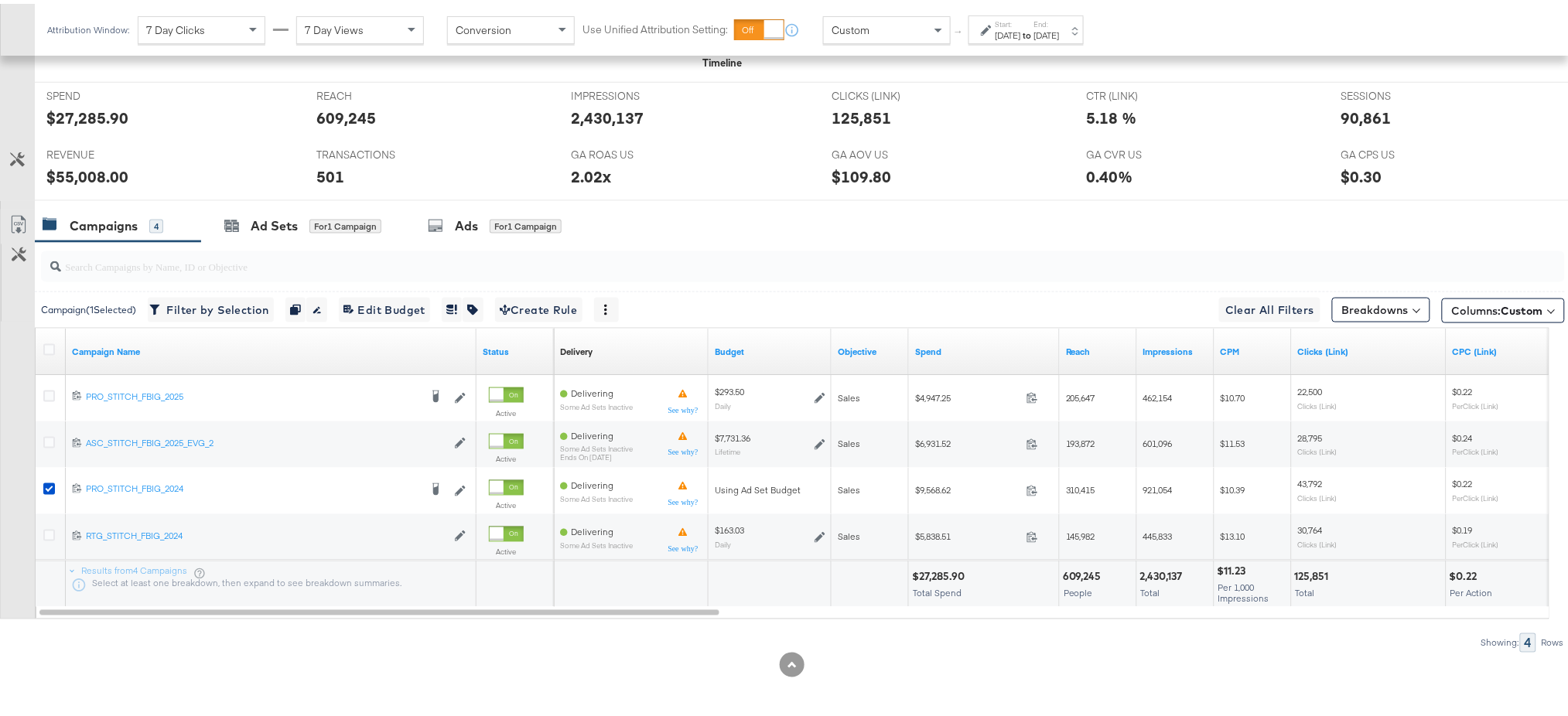
click at [1356, 113] on div "90,861" at bounding box center [1366, 114] width 50 height 22
copy div "90,861"
click at [90, 172] on div "$55,008.00" at bounding box center [87, 173] width 82 height 22
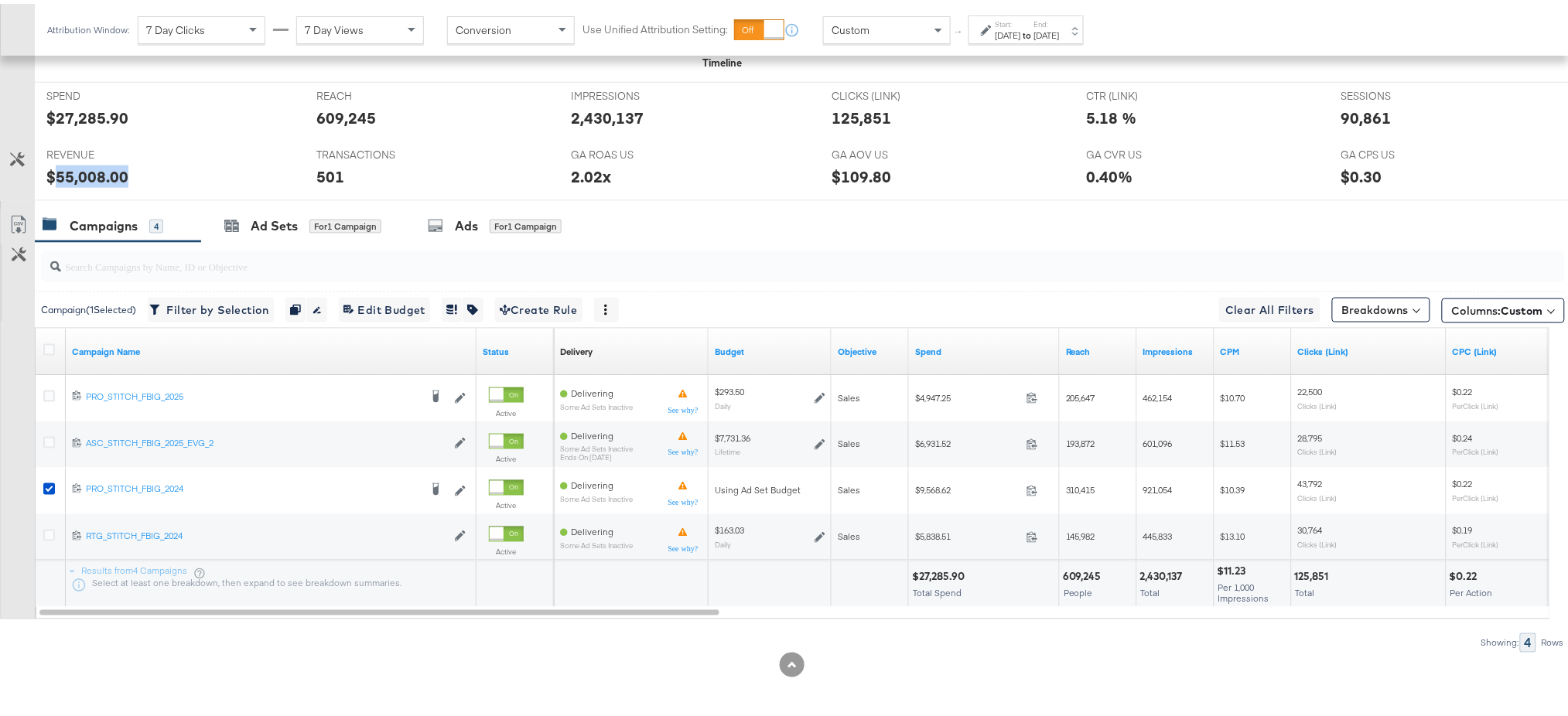
copy div "55,008.00"
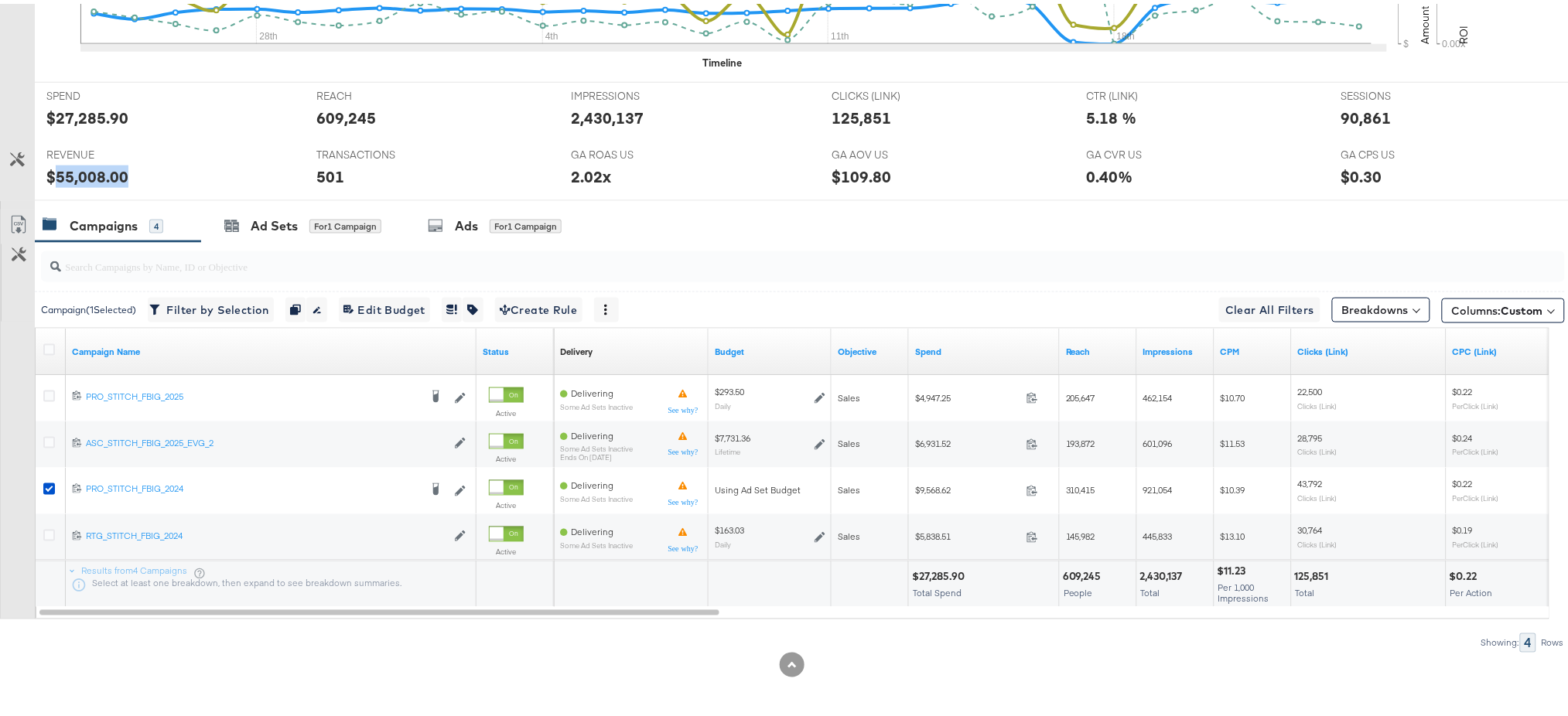
scroll to position [0, 0]
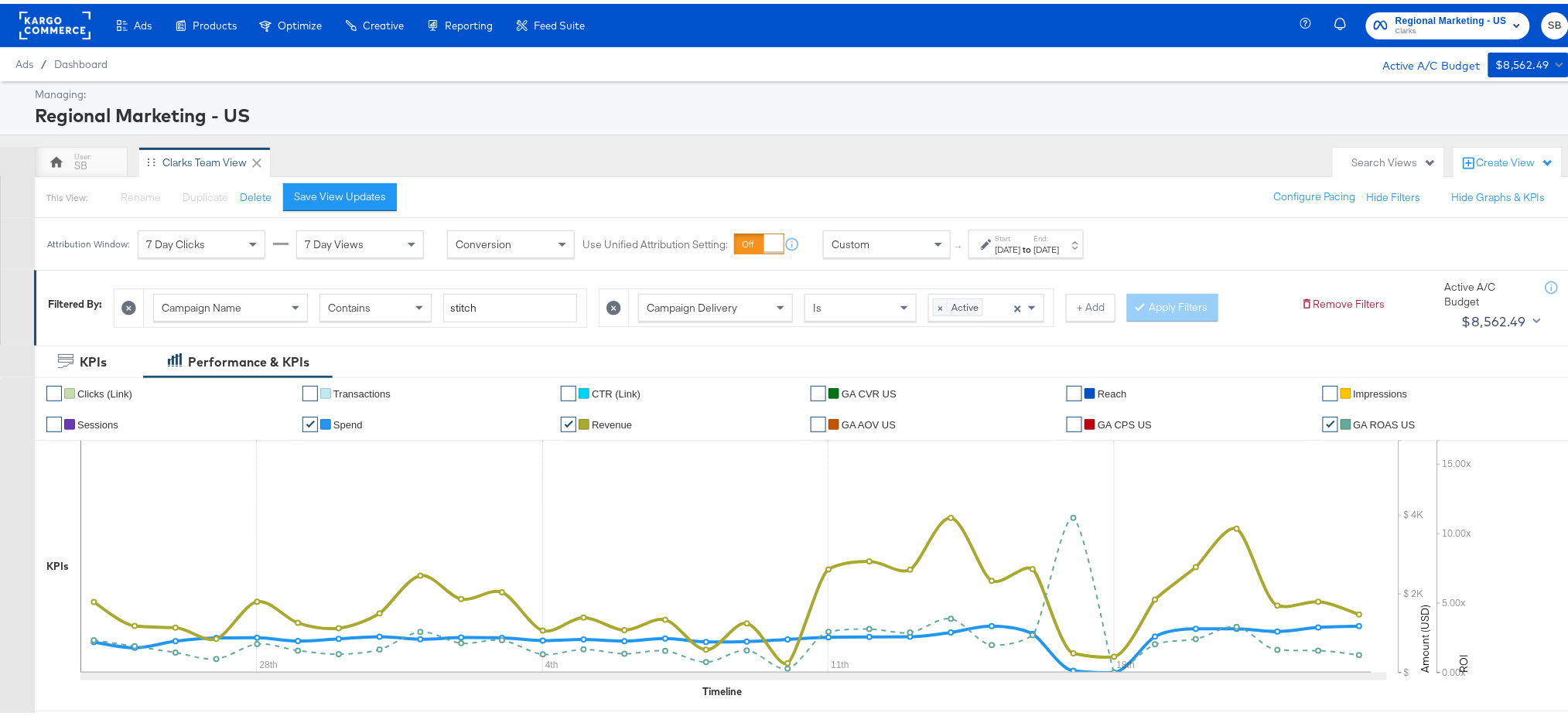
click at [1421, 22] on span "Clarks" at bounding box center [1451, 27] width 112 height 12
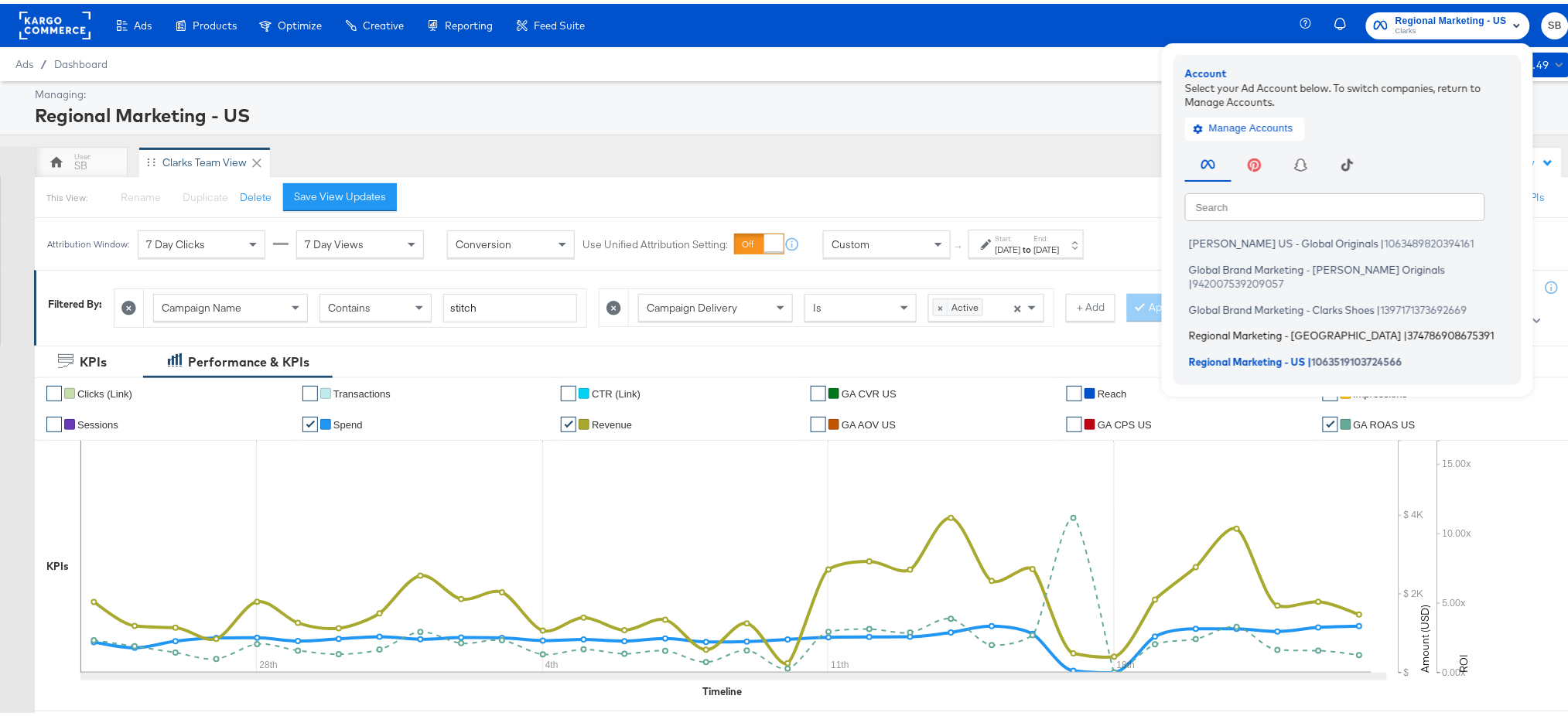
click at [1215, 325] on span "Regional Marketing - [GEOGRAPHIC_DATA]" at bounding box center [1295, 331] width 213 height 12
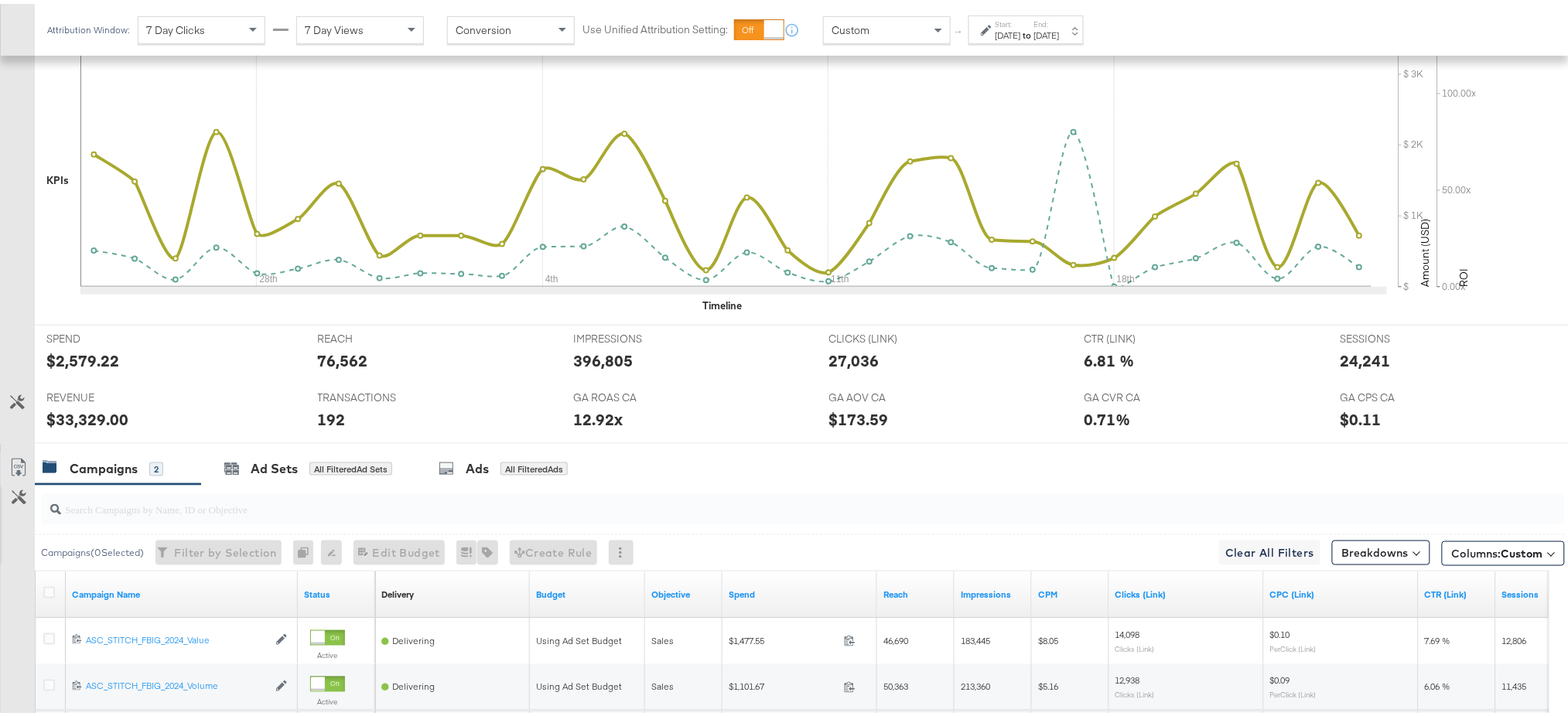
scroll to position [572, 0]
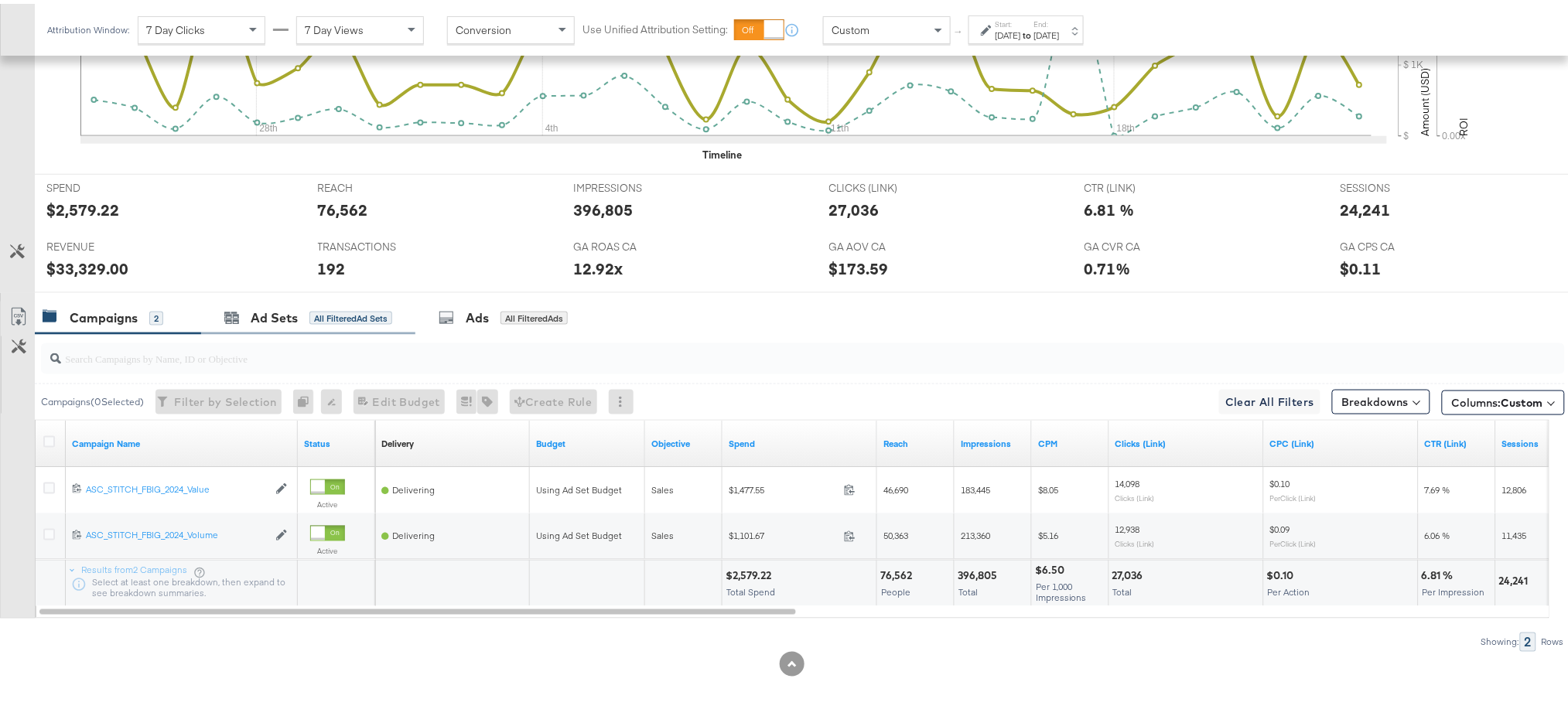
click at [268, 324] on div "Ad Sets All Filtered Ad Sets" at bounding box center [308, 314] width 214 height 33
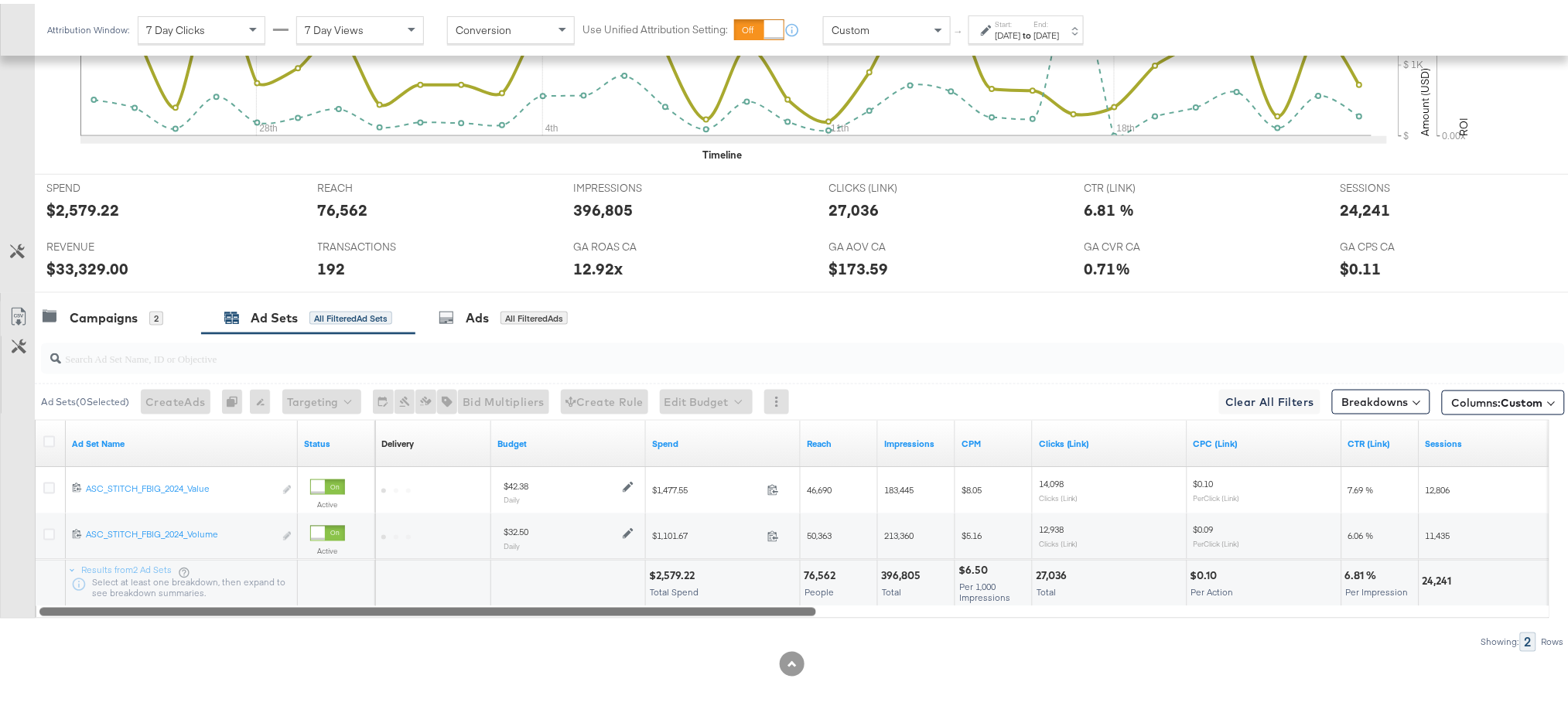
drag, startPoint x: 548, startPoint y: 605, endPoint x: 77, endPoint y: 568, distance: 472.5
click at [77, 568] on div "Ad Set Name Status Delivery Sorting Unavailable Budget Spend Reach Impressions …" at bounding box center [791, 515] width 1514 height 199
drag, startPoint x: 418, startPoint y: 604, endPoint x: 356, endPoint y: 615, distance: 63.0
click at [356, 615] on div "Ad Set Name Status Delivery Sorting Unavailable Budget Spend Reach Impressions …" at bounding box center [791, 515] width 1514 height 199
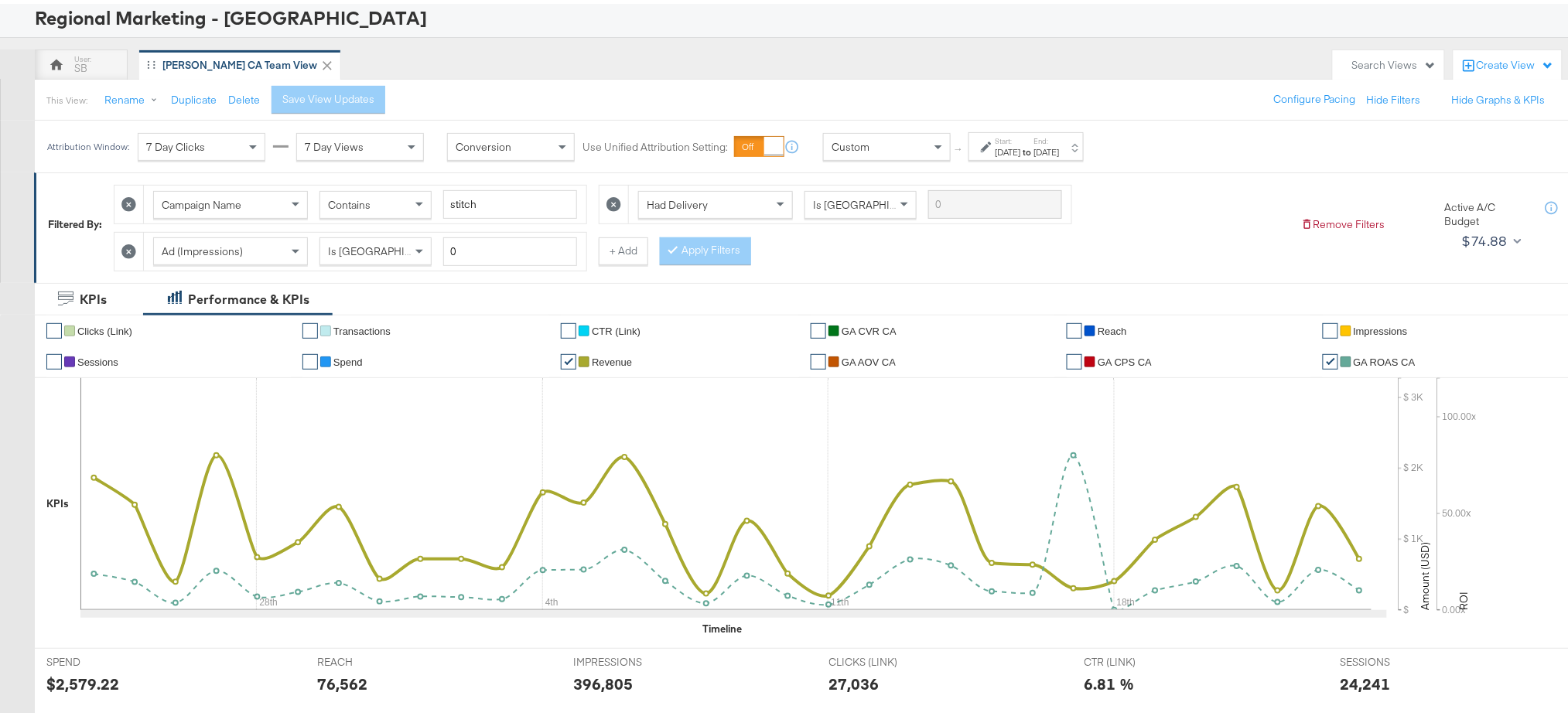
scroll to position [0, 0]
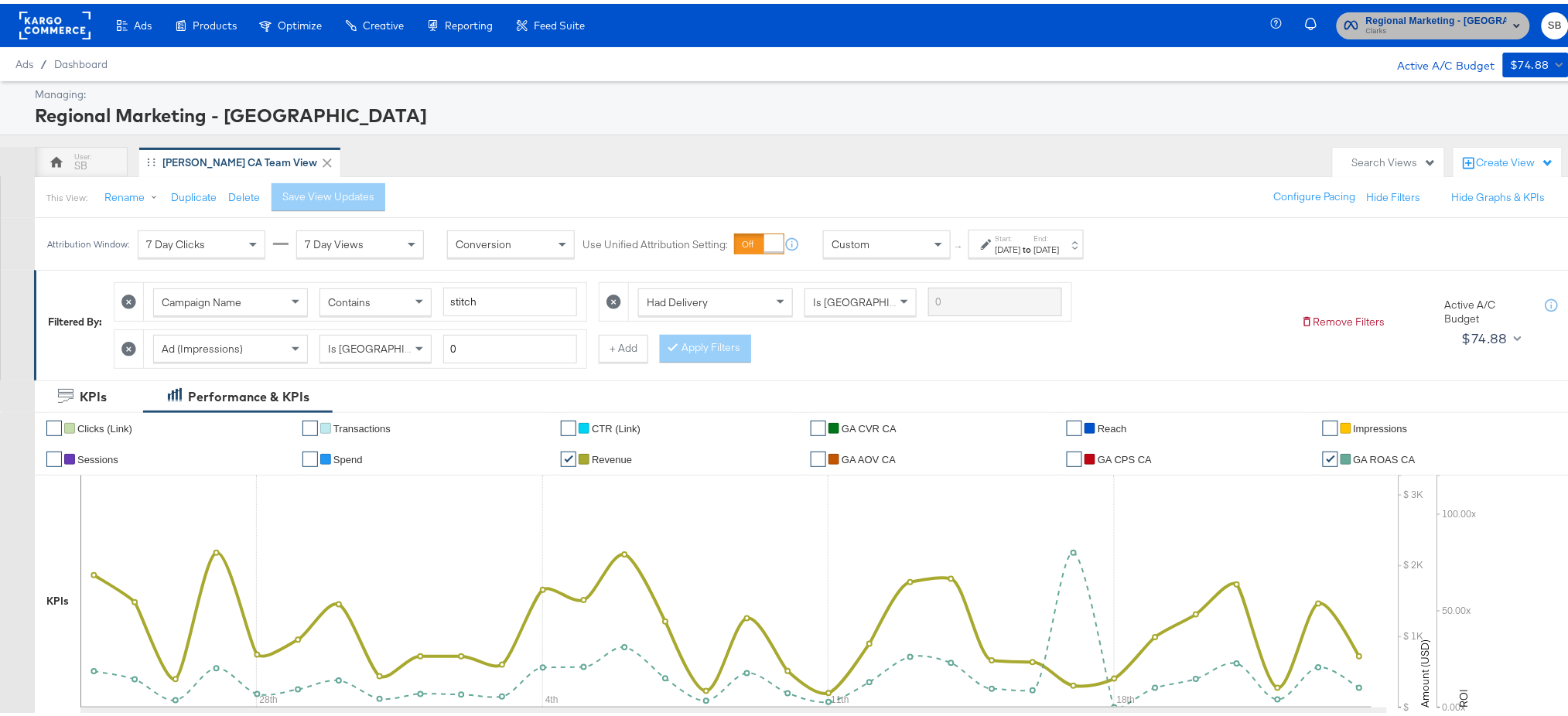
click at [1448, 14] on span "Regional Marketing - [GEOGRAPHIC_DATA]" at bounding box center [1436, 17] width 140 height 16
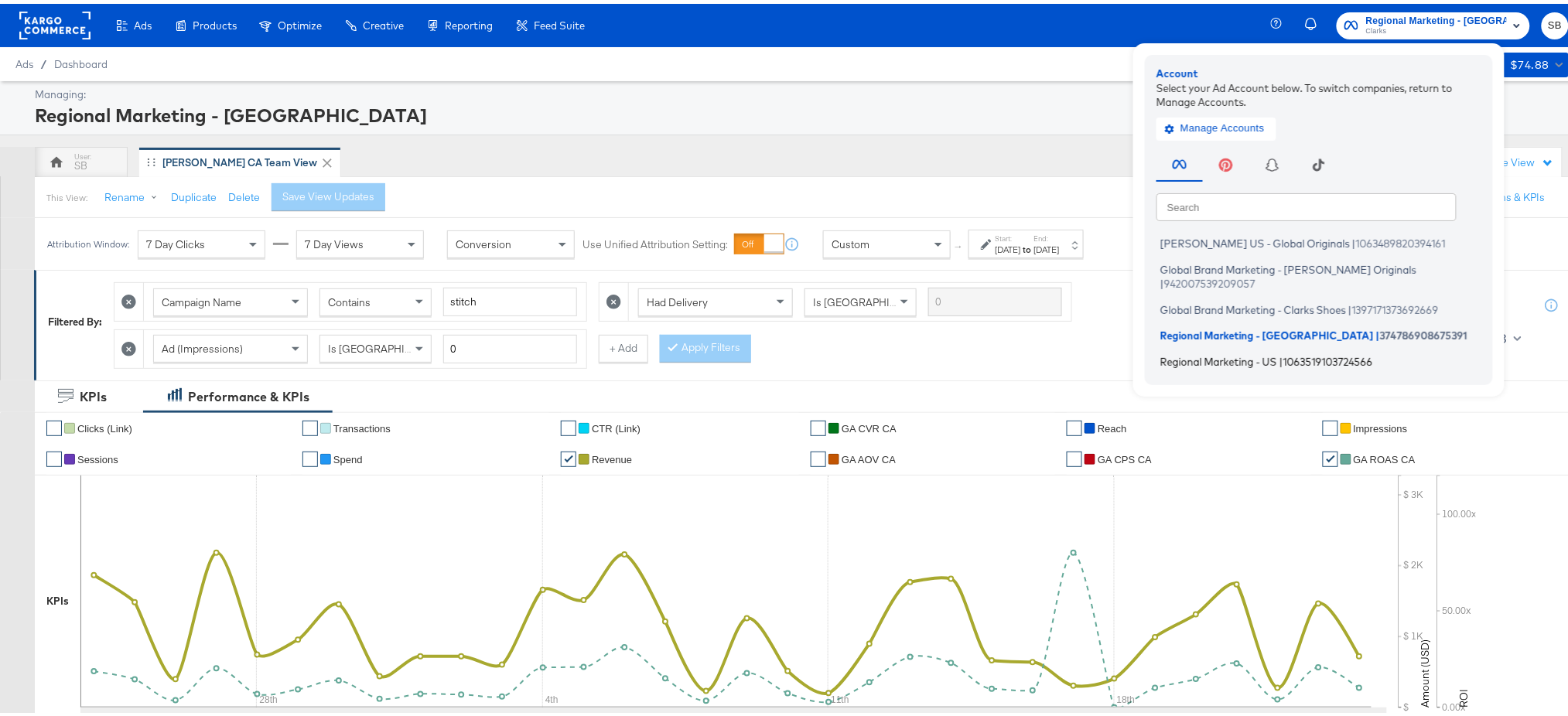
click at [1216, 351] on span "Regional Marketing - US" at bounding box center [1219, 357] width 117 height 12
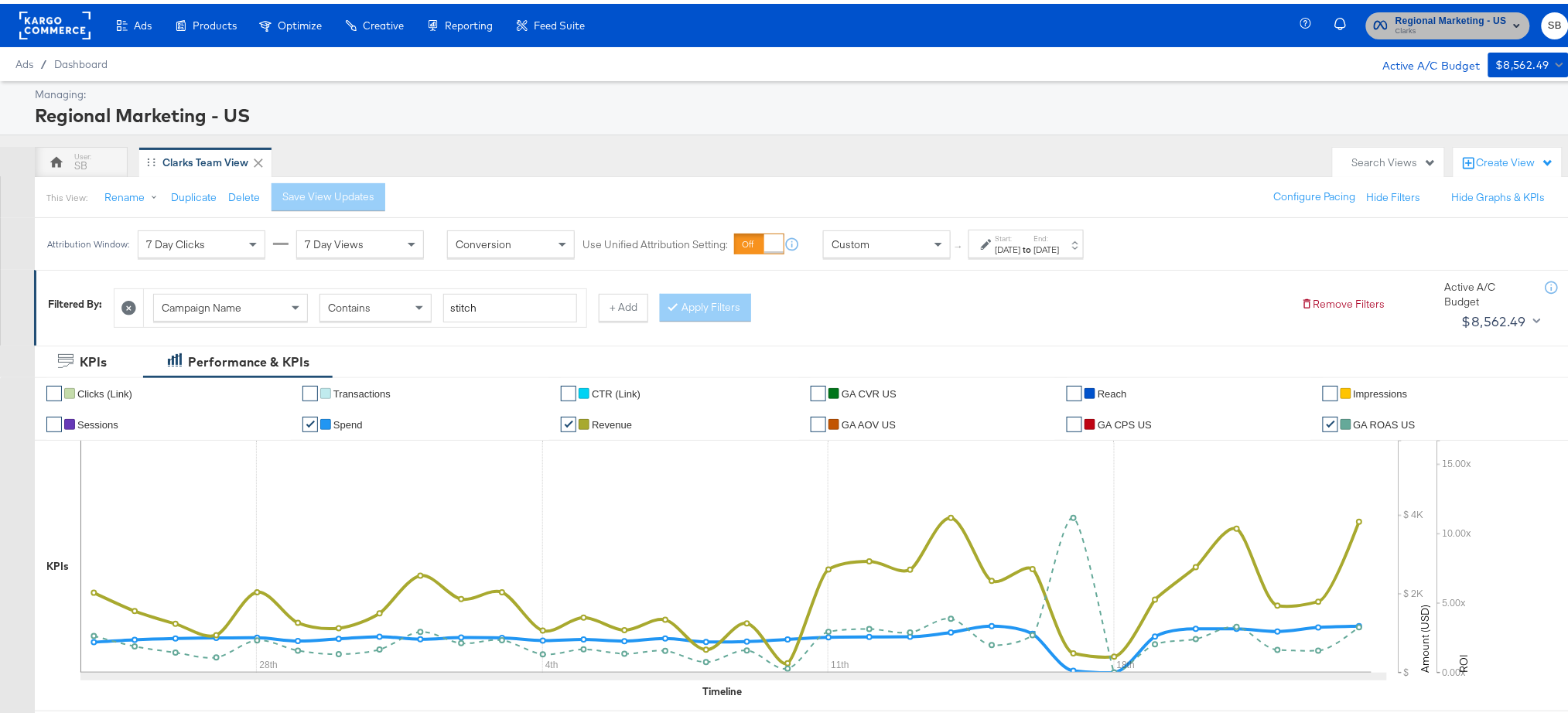
click at [1408, 24] on span "Clarks" at bounding box center [1451, 27] width 112 height 12
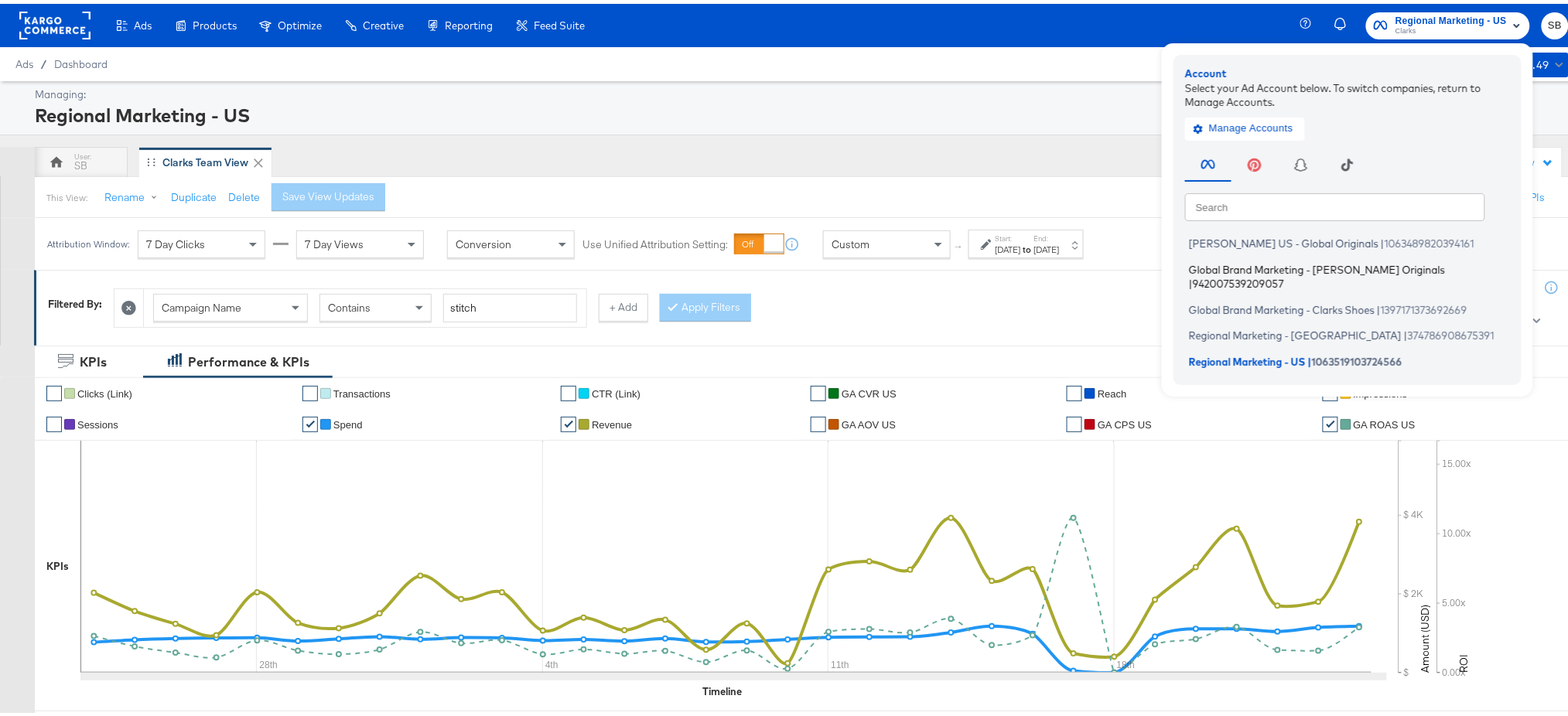
click at [1210, 258] on li "Global Brand Marketing - Clarks Originals | 942007539209057" at bounding box center [1351, 272] width 333 height 36
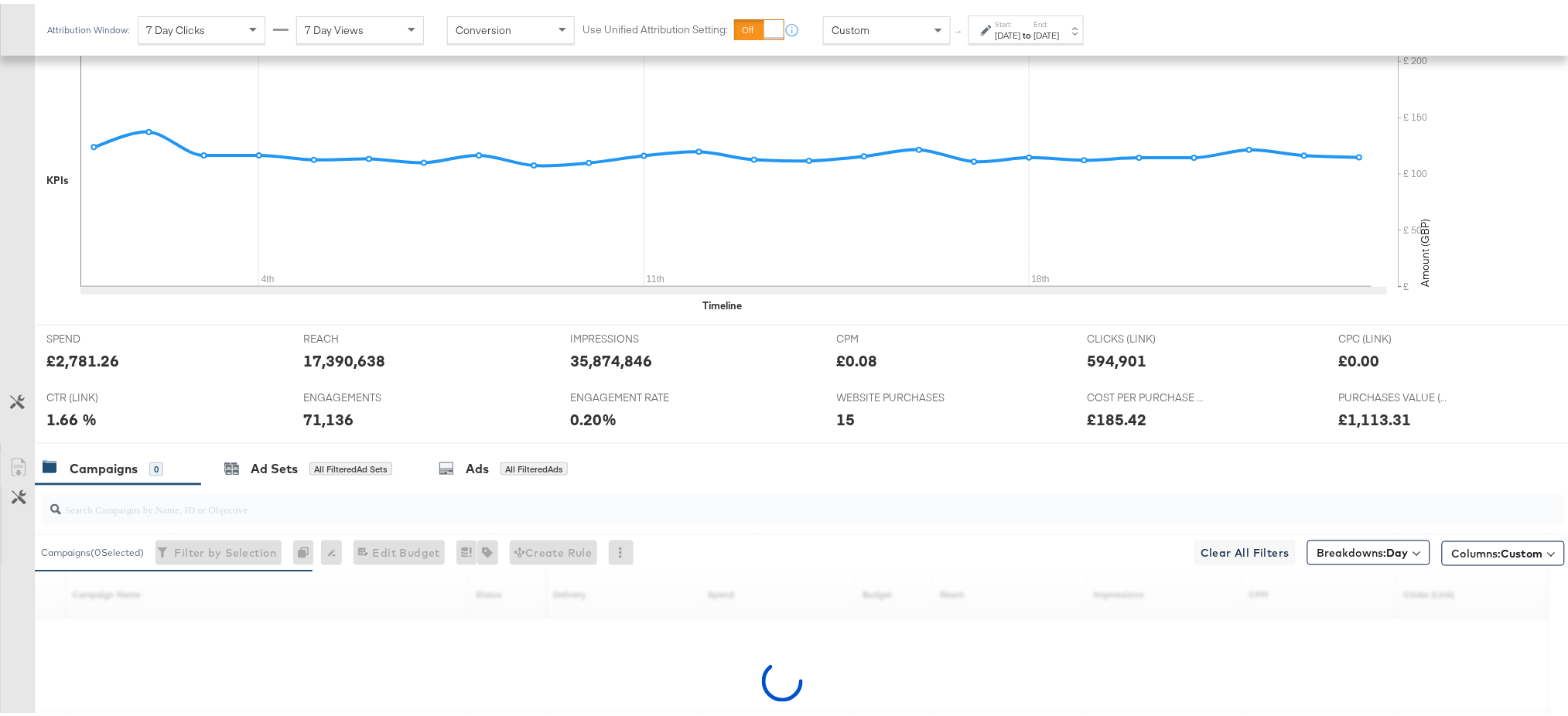
scroll to position [572, 0]
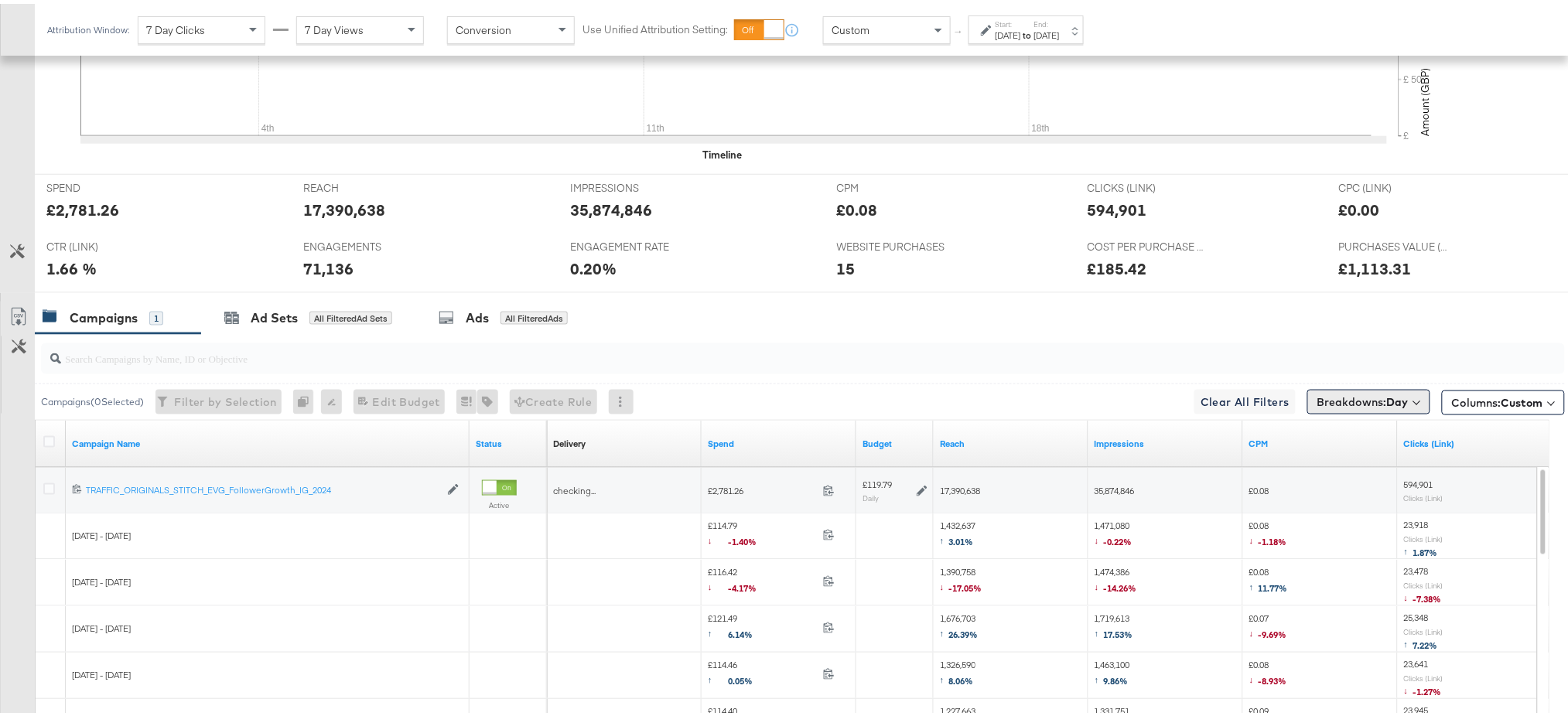
click at [1333, 403] on span "Breakdowns: Day" at bounding box center [1362, 398] width 91 height 16
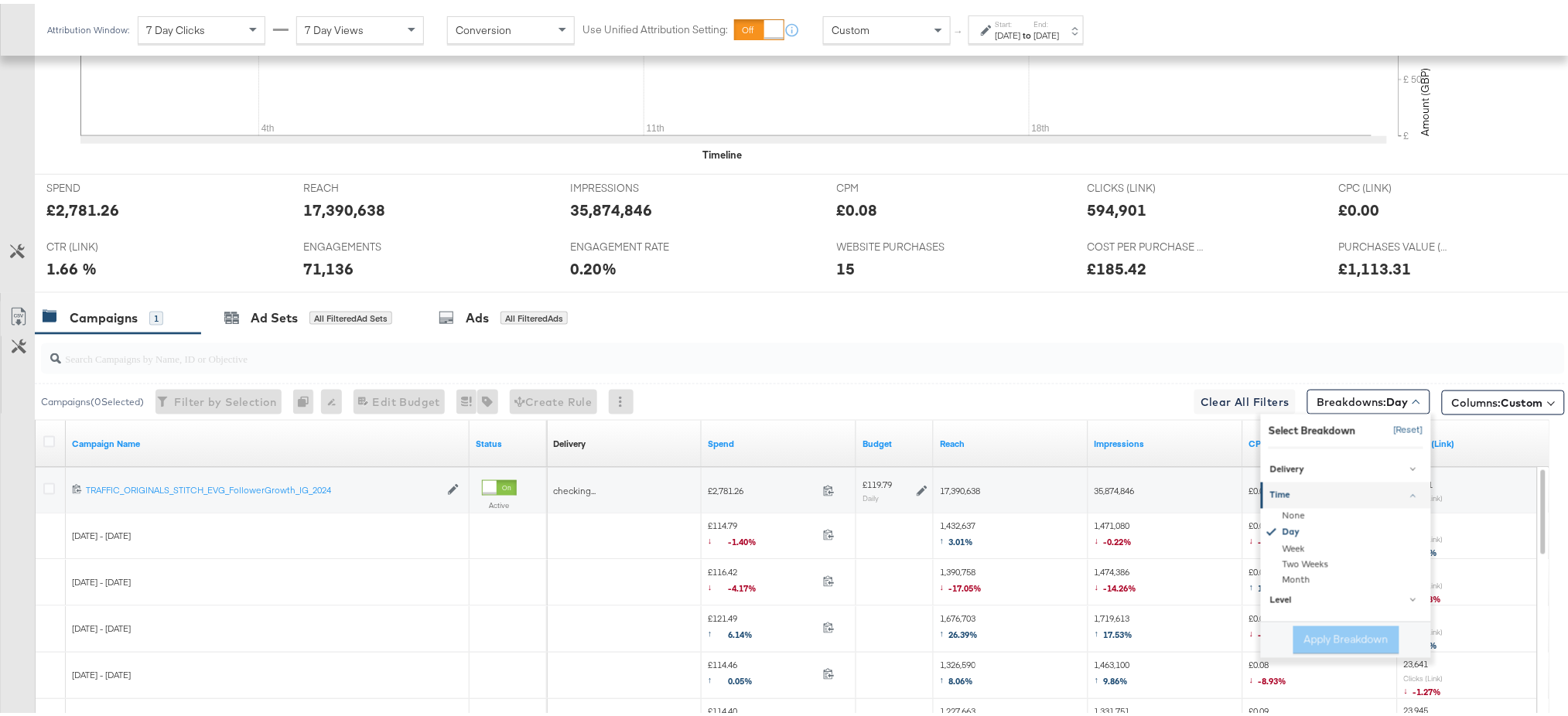
click at [1395, 430] on button "[Reset]" at bounding box center [1404, 427] width 39 height 25
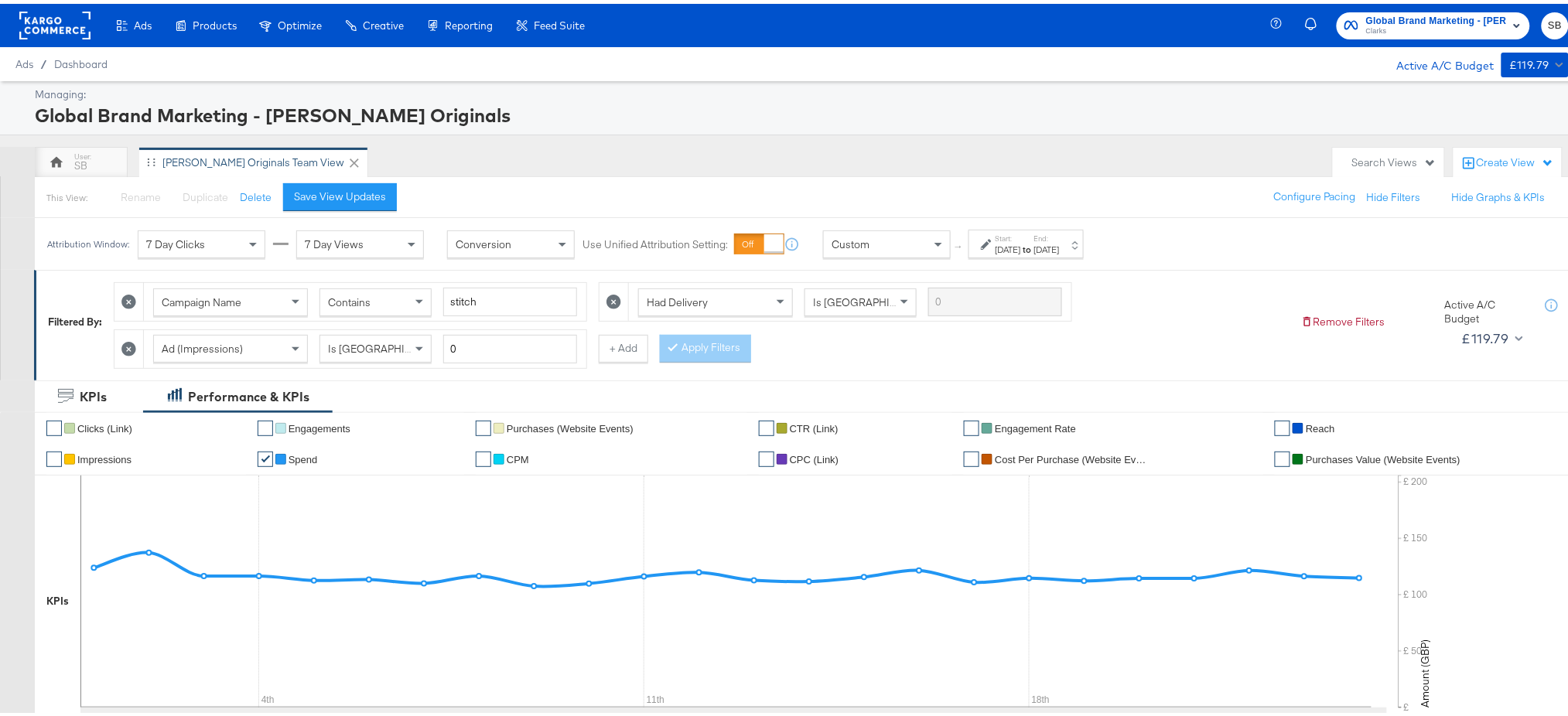
scroll to position [1, 0]
click at [1417, 11] on span "Global Brand Marketing - [PERSON_NAME] Originals" at bounding box center [1436, 16] width 140 height 16
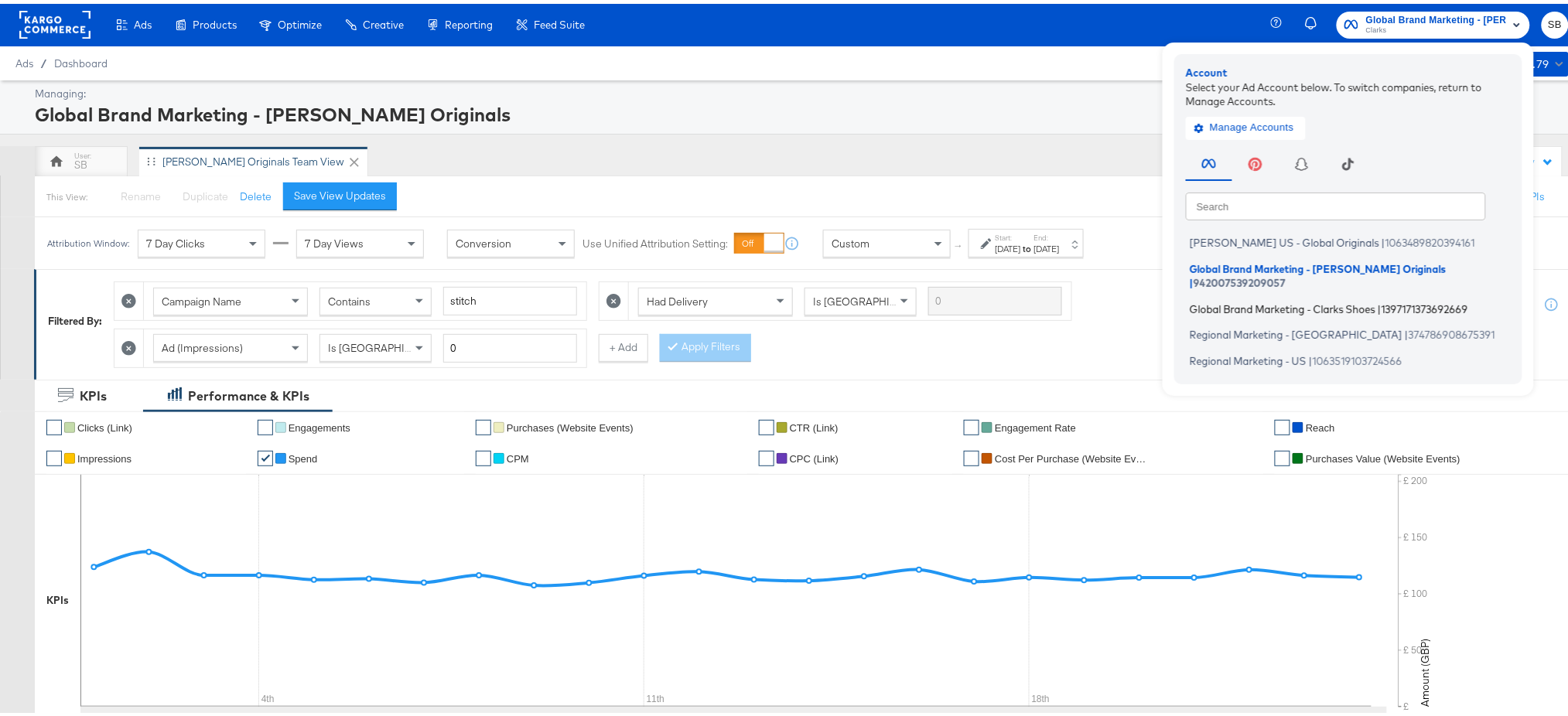
click at [1234, 298] on span "Global Brand Marketing - Clarks Shoes" at bounding box center [1282, 304] width 186 height 12
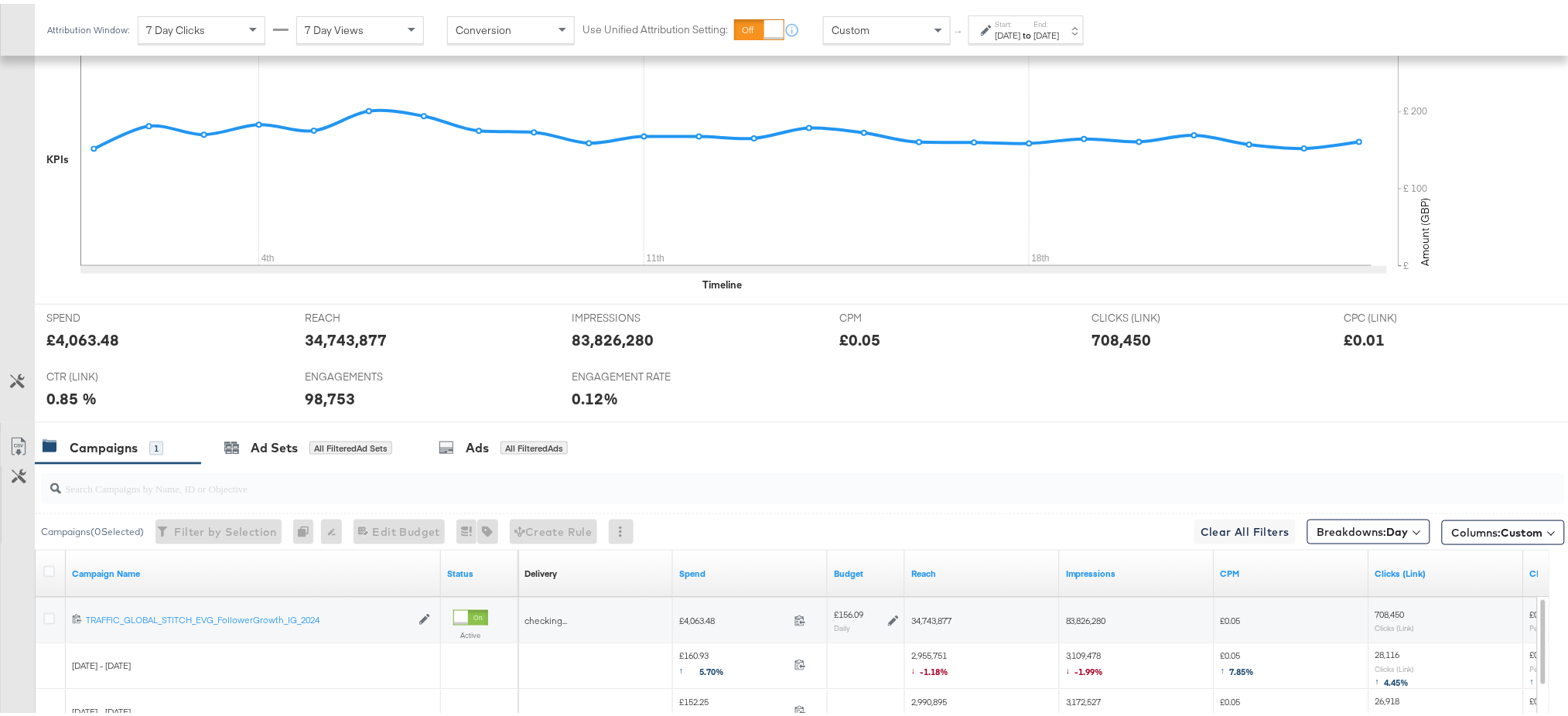
scroll to position [441, 0]
click at [1362, 531] on span "Breakdowns: Day" at bounding box center [1362, 529] width 91 height 16
click at [1391, 558] on button "[Reset]" at bounding box center [1404, 557] width 39 height 25
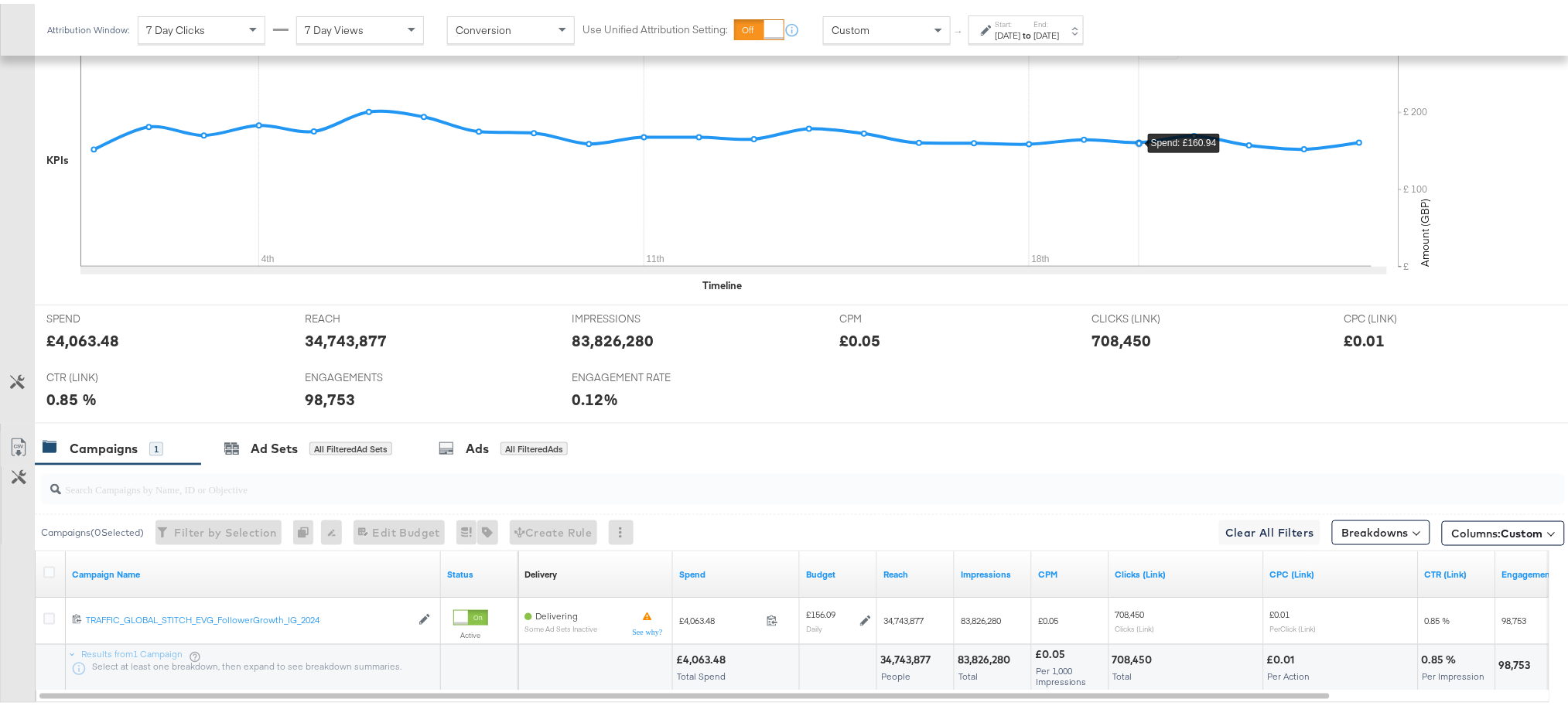
scroll to position [525, 0]
